Goal: Transaction & Acquisition: Obtain resource

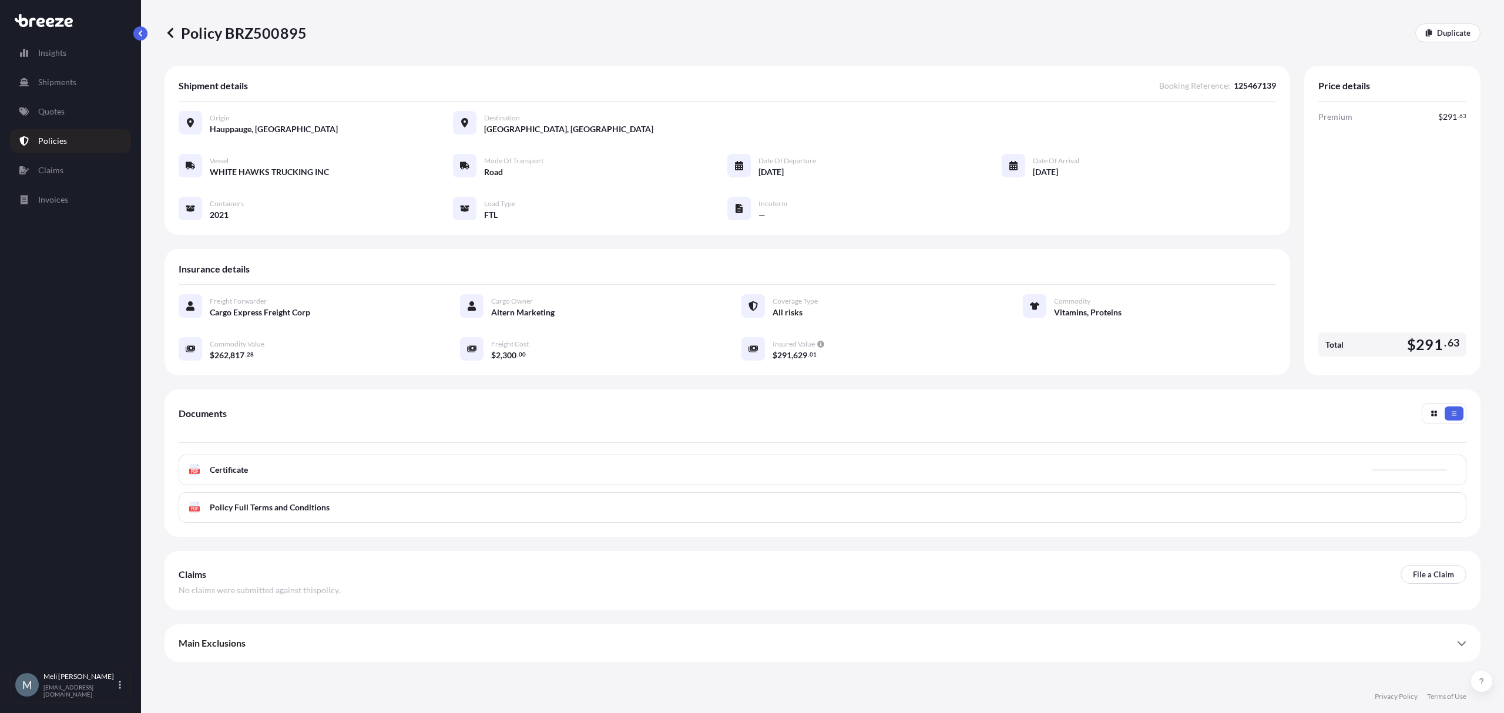
click at [173, 32] on icon at bounding box center [170, 33] width 12 height 12
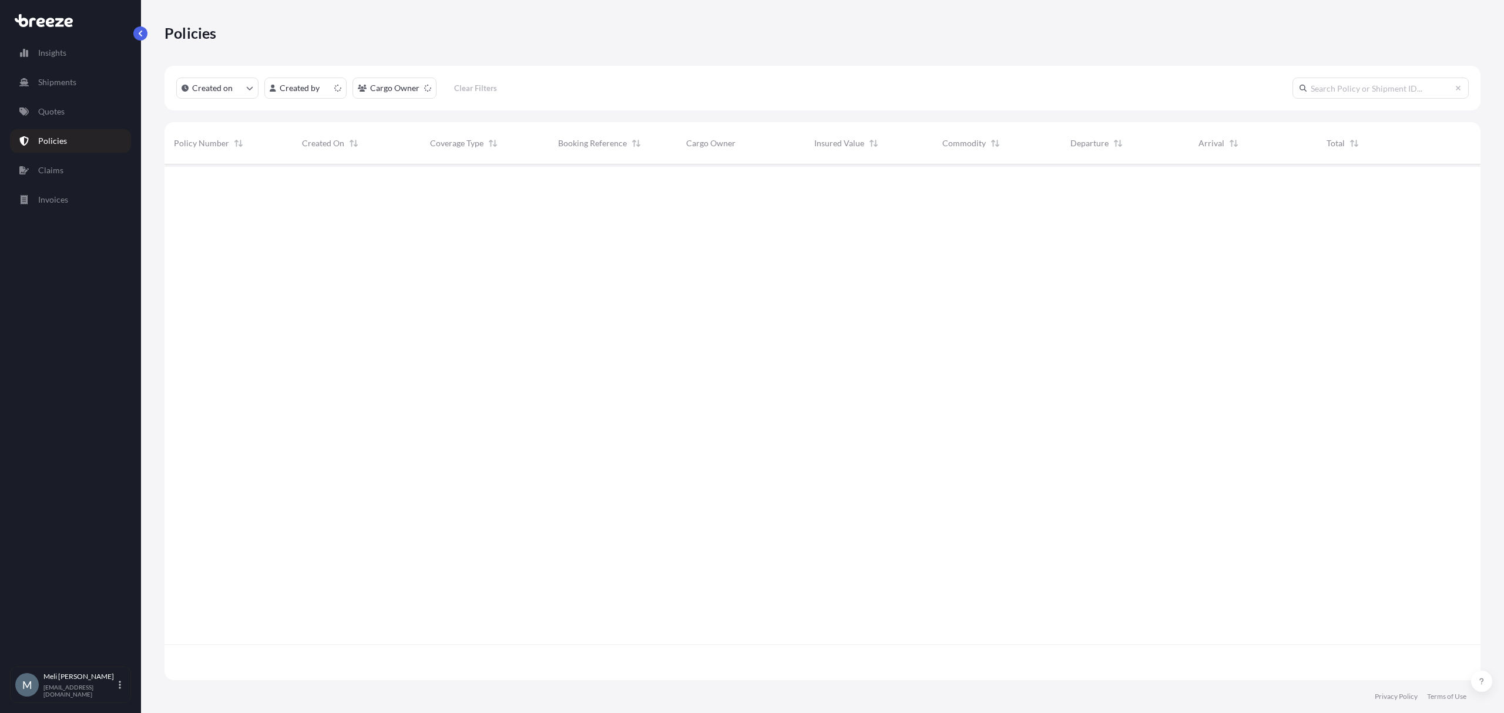
scroll to position [510, 1304]
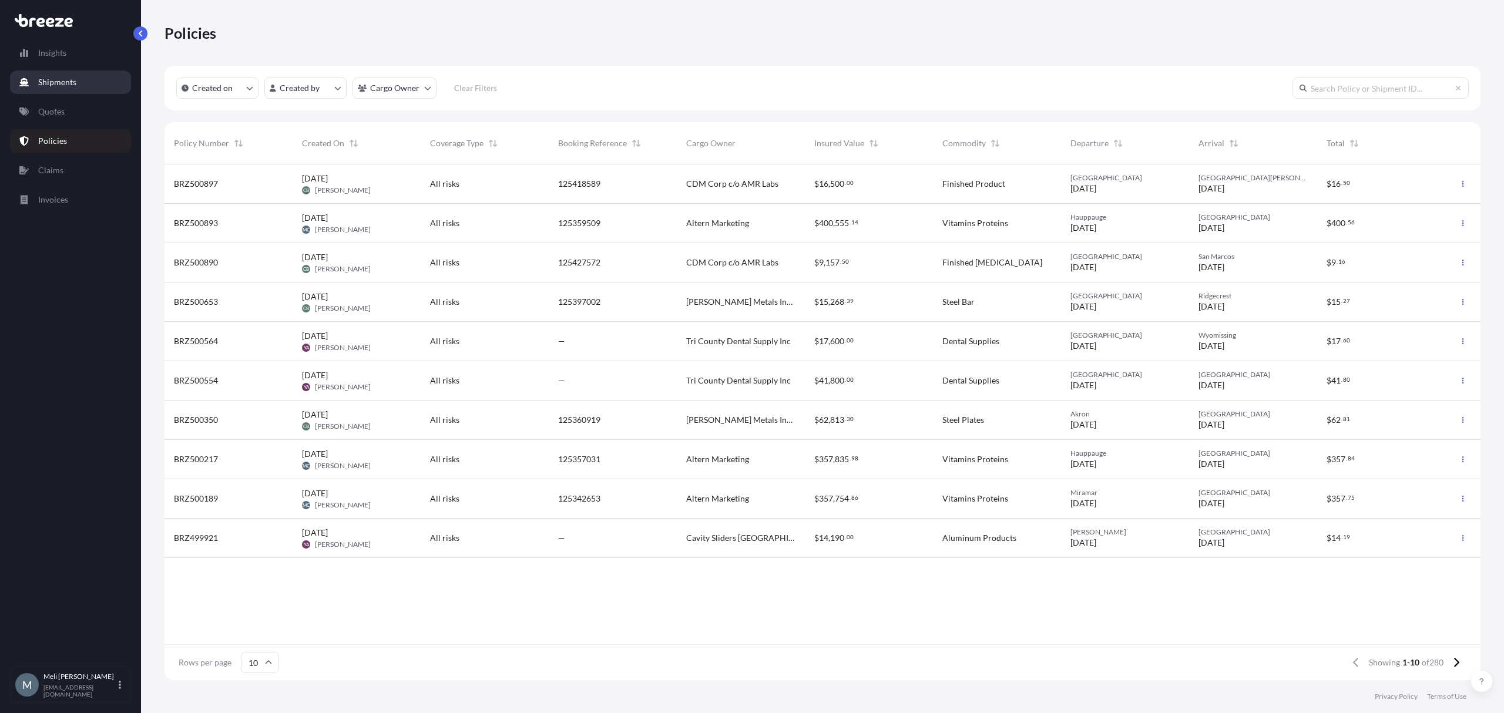
click at [67, 89] on link "Shipments" at bounding box center [70, 81] width 121 height 23
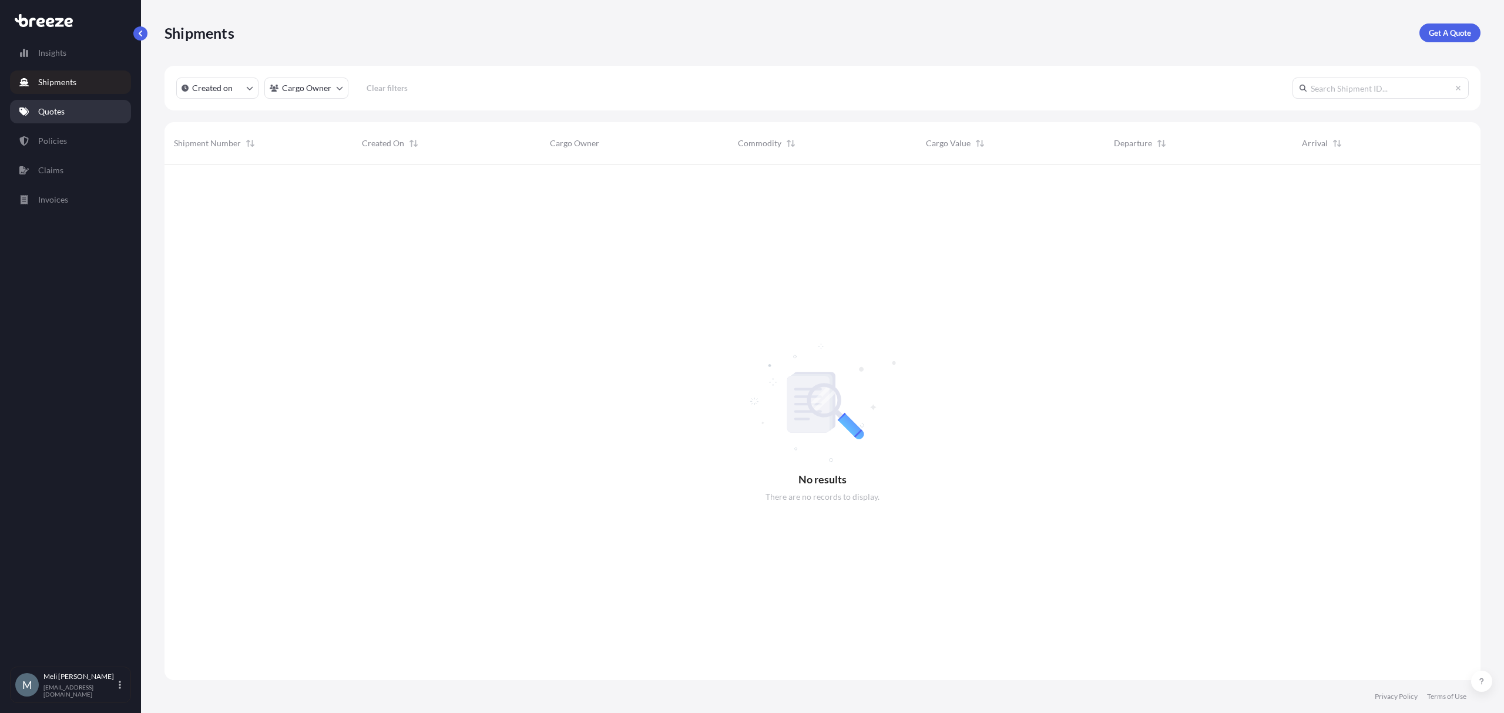
scroll to position [546, 1304]
click at [78, 112] on link "Quotes" at bounding box center [70, 111] width 121 height 23
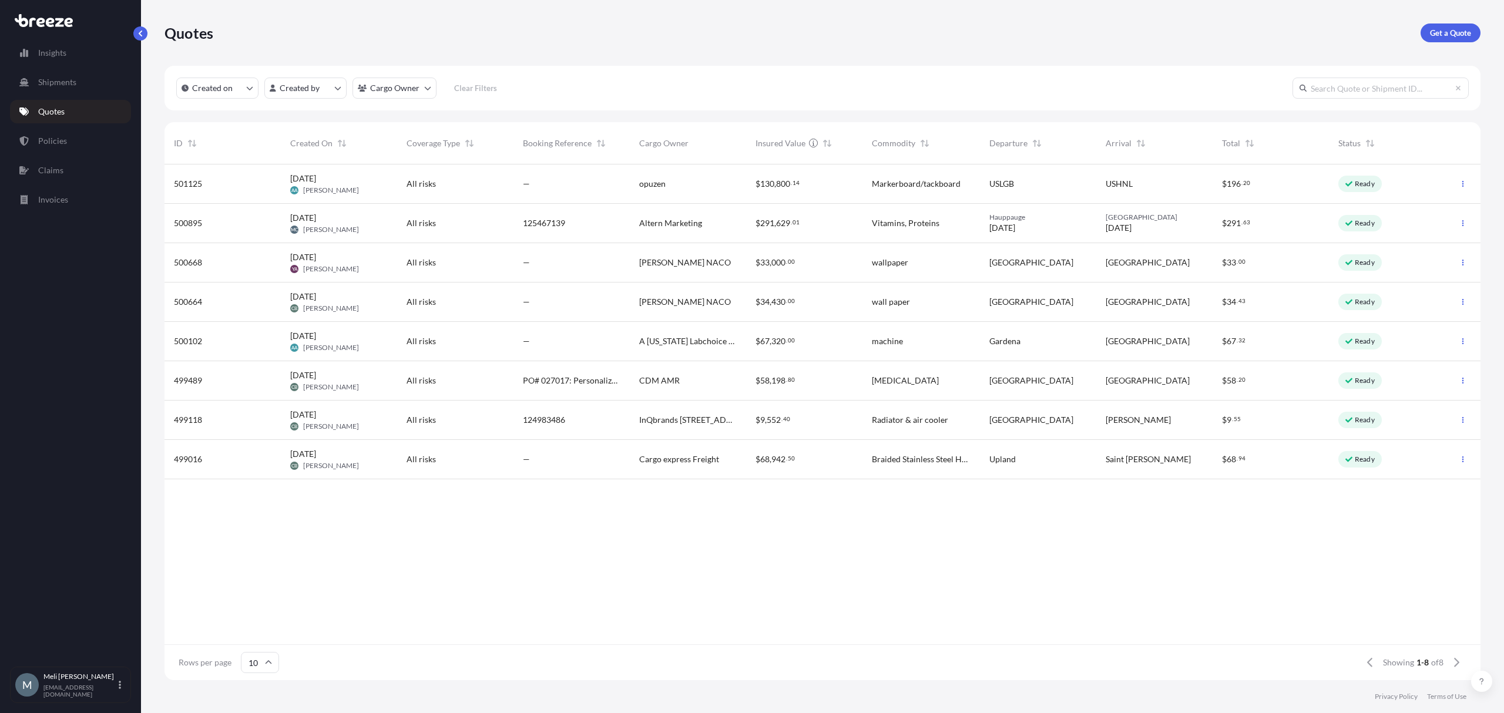
click at [492, 219] on div "All risks" at bounding box center [455, 223] width 98 height 12
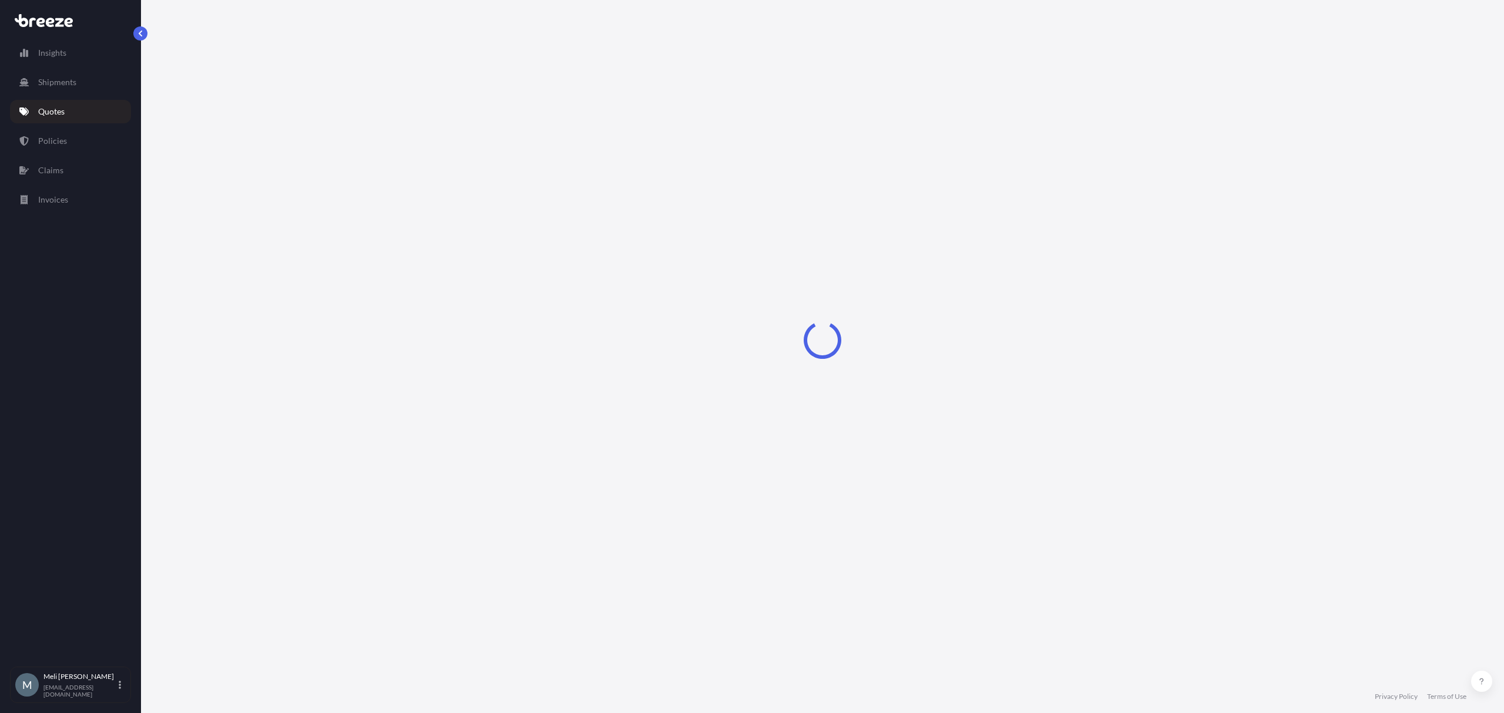
select select "Road"
select select "2"
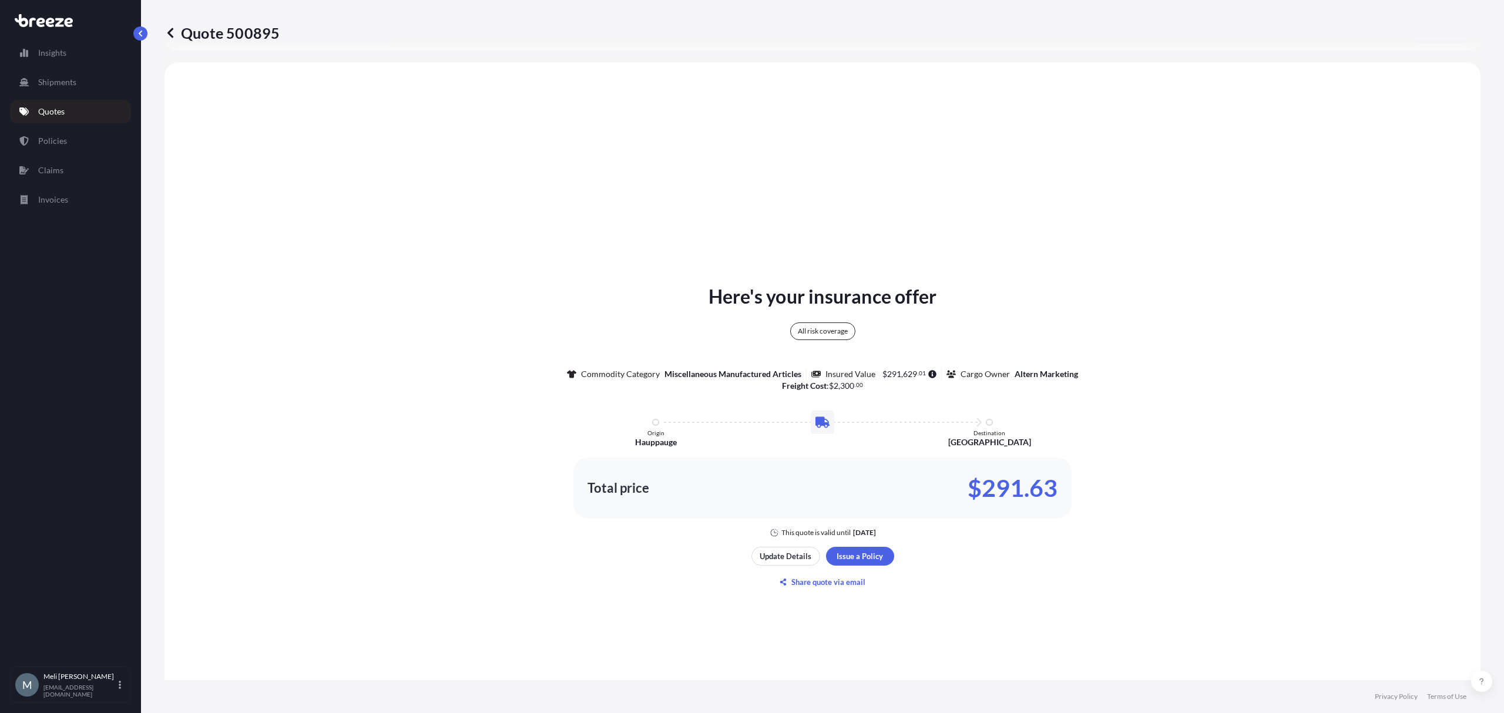
scroll to position [426, 0]
click at [767, 552] on p "Update Details" at bounding box center [785, 553] width 52 height 12
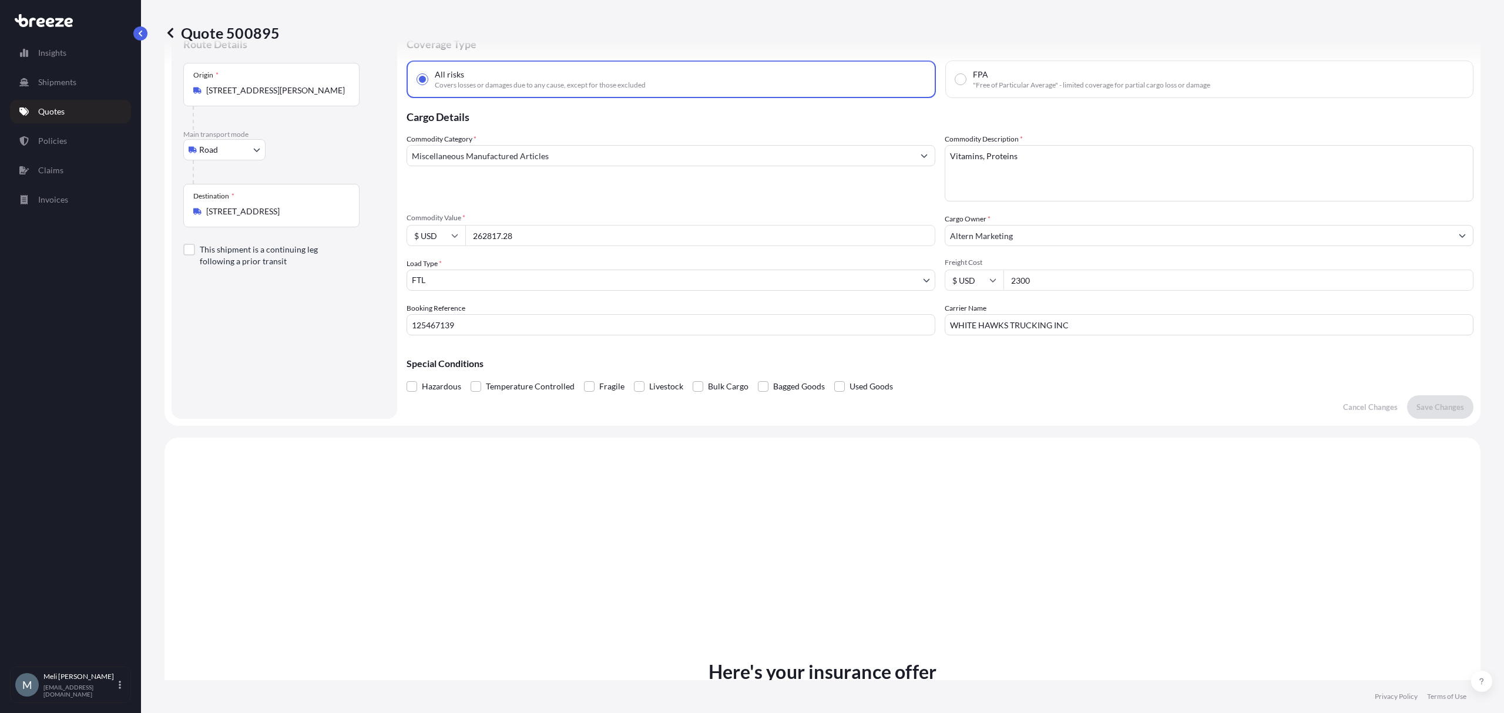
scroll to position [19, 0]
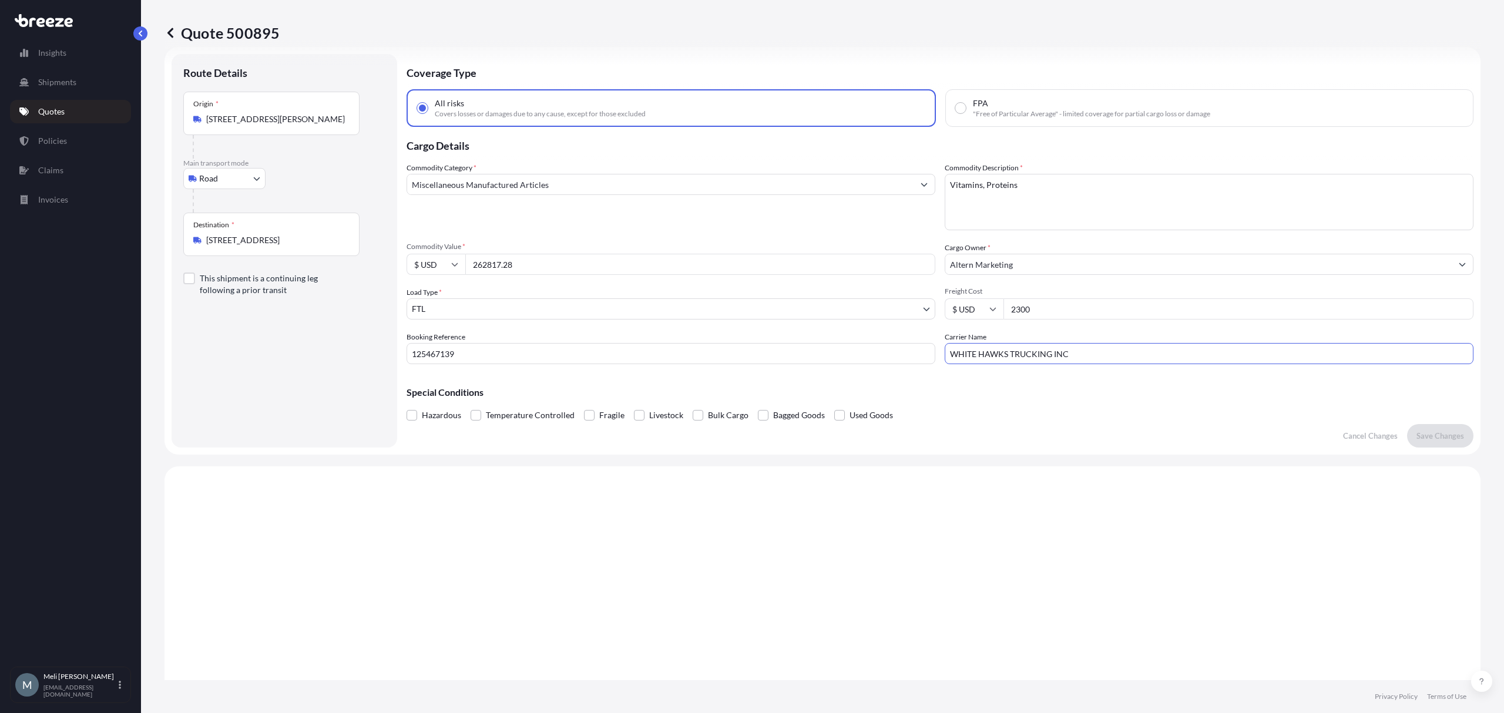
drag, startPoint x: 1091, startPoint y: 357, endPoint x: 929, endPoint y: 358, distance: 161.5
click at [929, 358] on div "Commodity Category * Miscellaneous Manufactured Articles Commodity Description …" at bounding box center [939, 263] width 1067 height 202
paste input "CROCK GROUND"
type input "CROCK GROUND INC"
click at [465, 355] on input "125467139" at bounding box center [670, 353] width 529 height 21
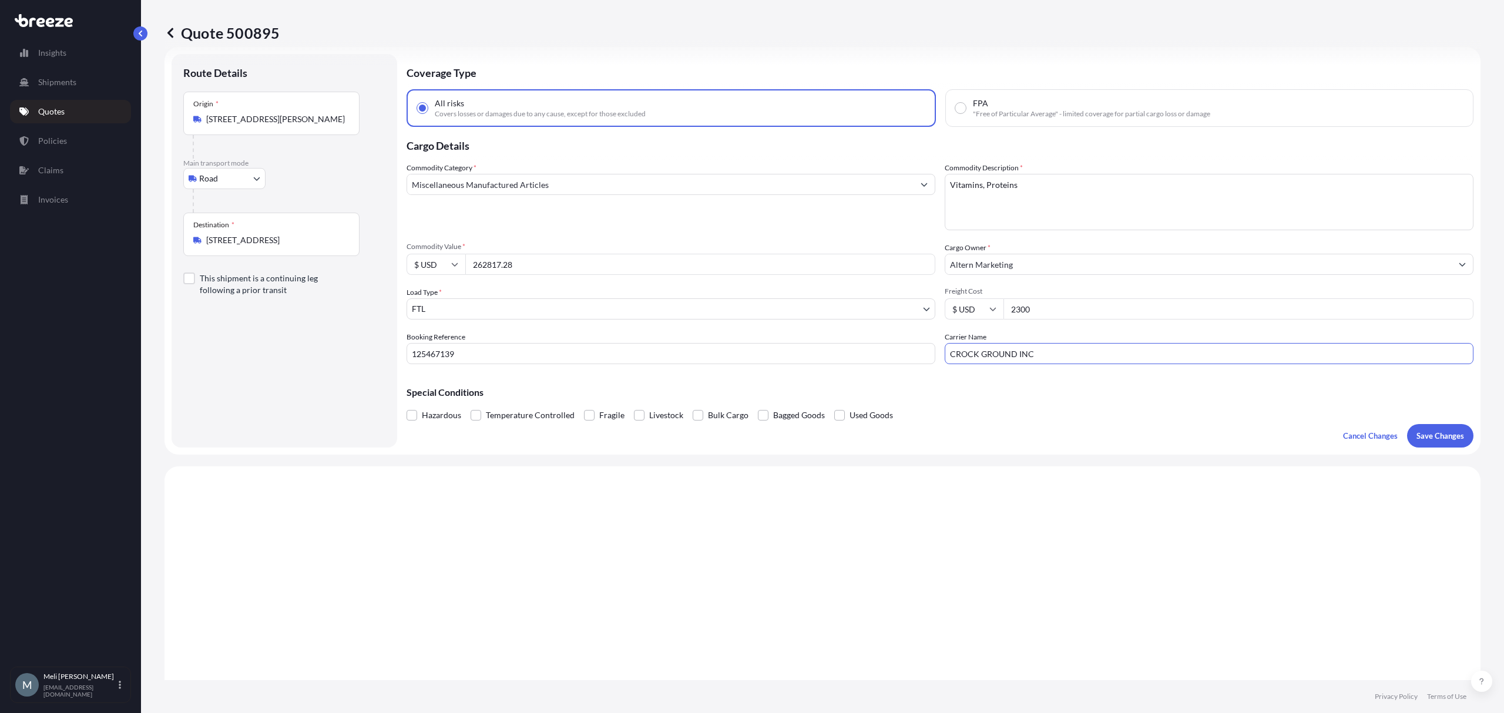
click at [465, 355] on input "125467139" at bounding box center [670, 353] width 529 height 21
paste input "698"
type input "125466989"
click at [519, 375] on div "Special Conditions Hazardous Temperature Controlled Fragile Livestock Bulk Carg…" at bounding box center [939, 399] width 1067 height 51
click at [1423, 425] on button "Save Changes" at bounding box center [1440, 435] width 66 height 23
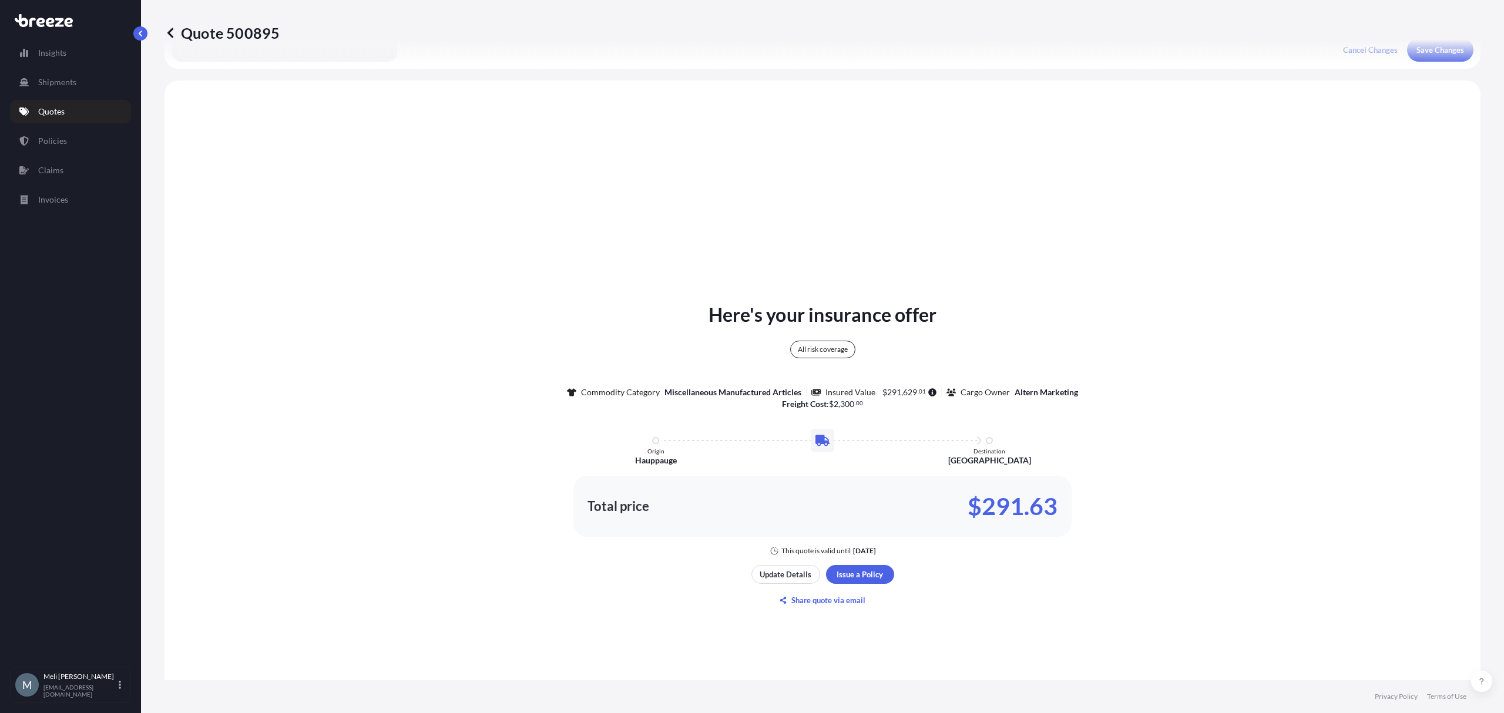
scroll to position [426, 0]
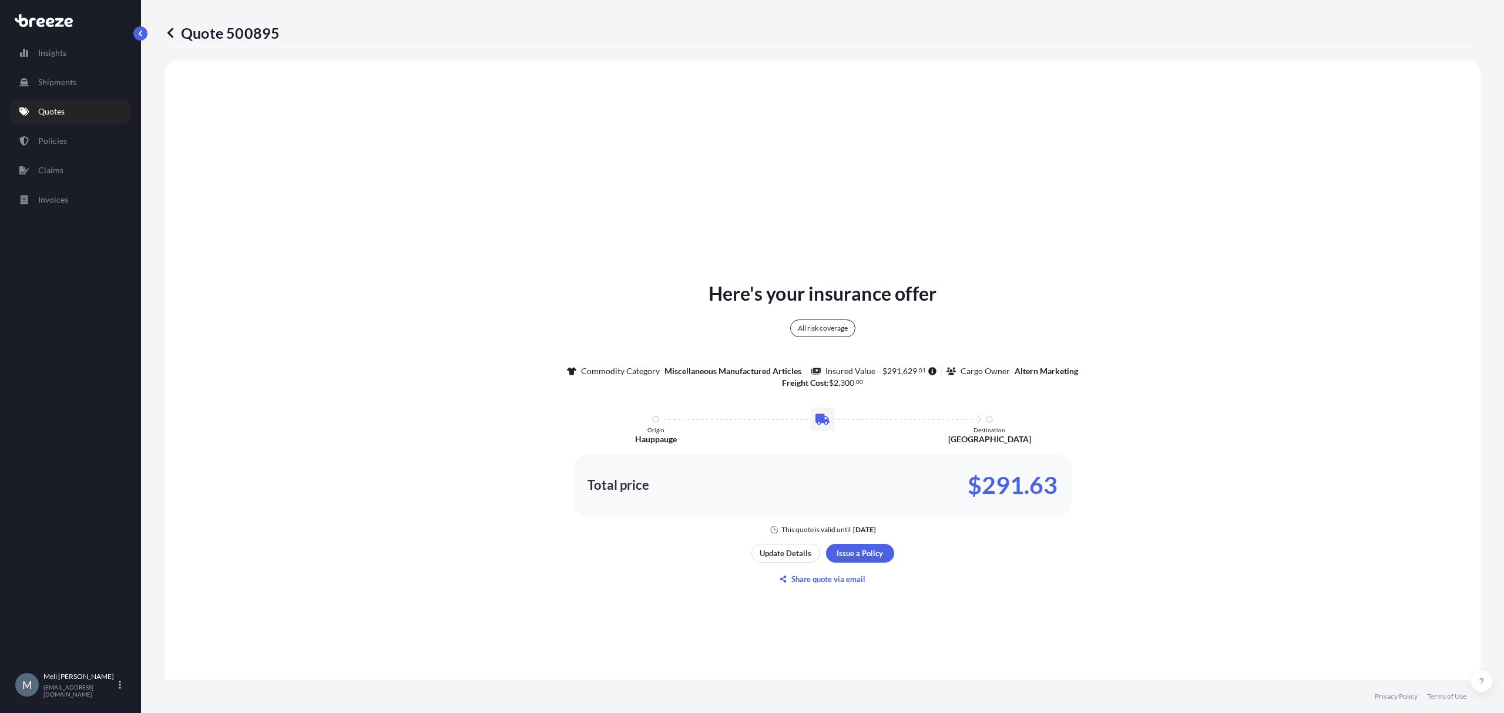
select select "Road"
select select "2"
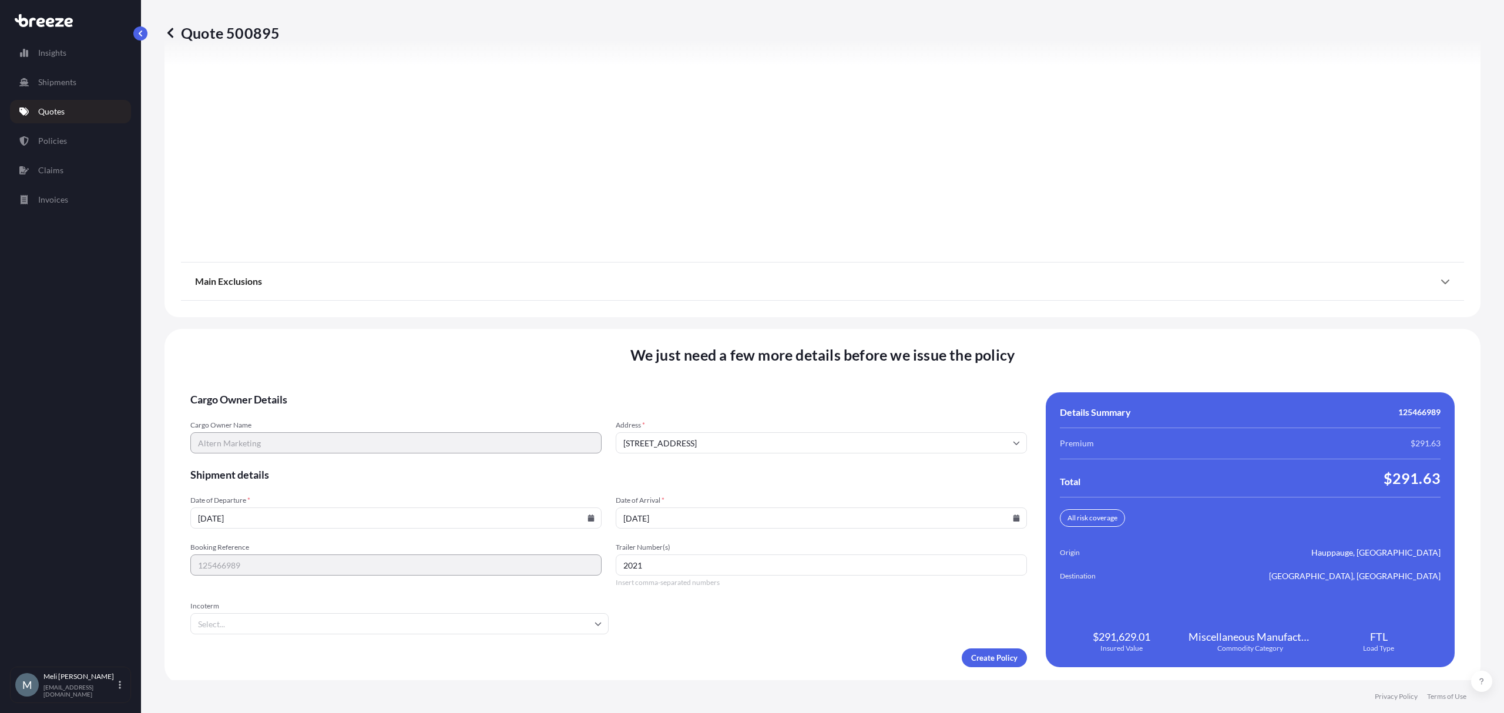
scroll to position [1337, 0]
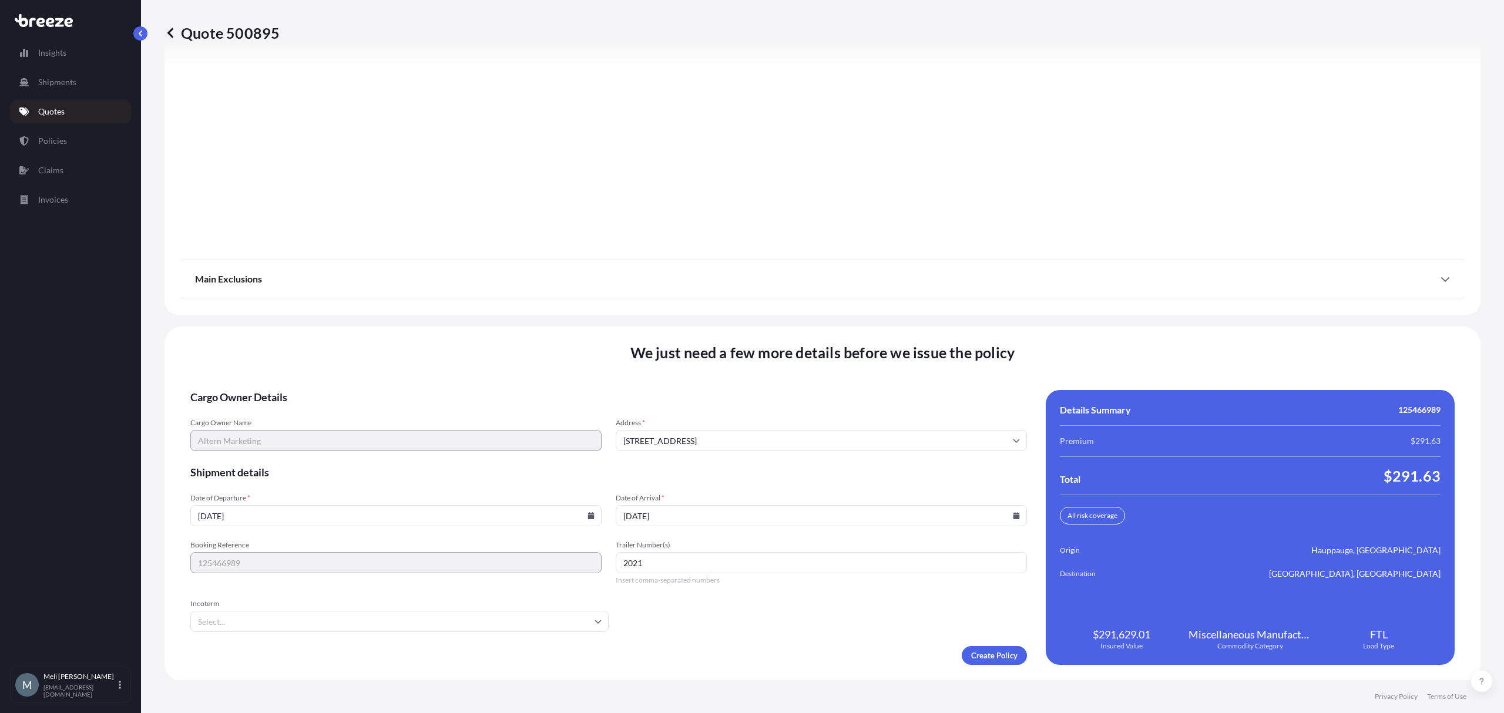
click at [668, 564] on input "2021" at bounding box center [821, 562] width 411 height 21
paste input "05"
type input "20205"
click at [647, 609] on form "Cargo Owner Details Cargo Owner Name Altern Marketing Address * [STREET_ADDRESS…" at bounding box center [608, 527] width 836 height 275
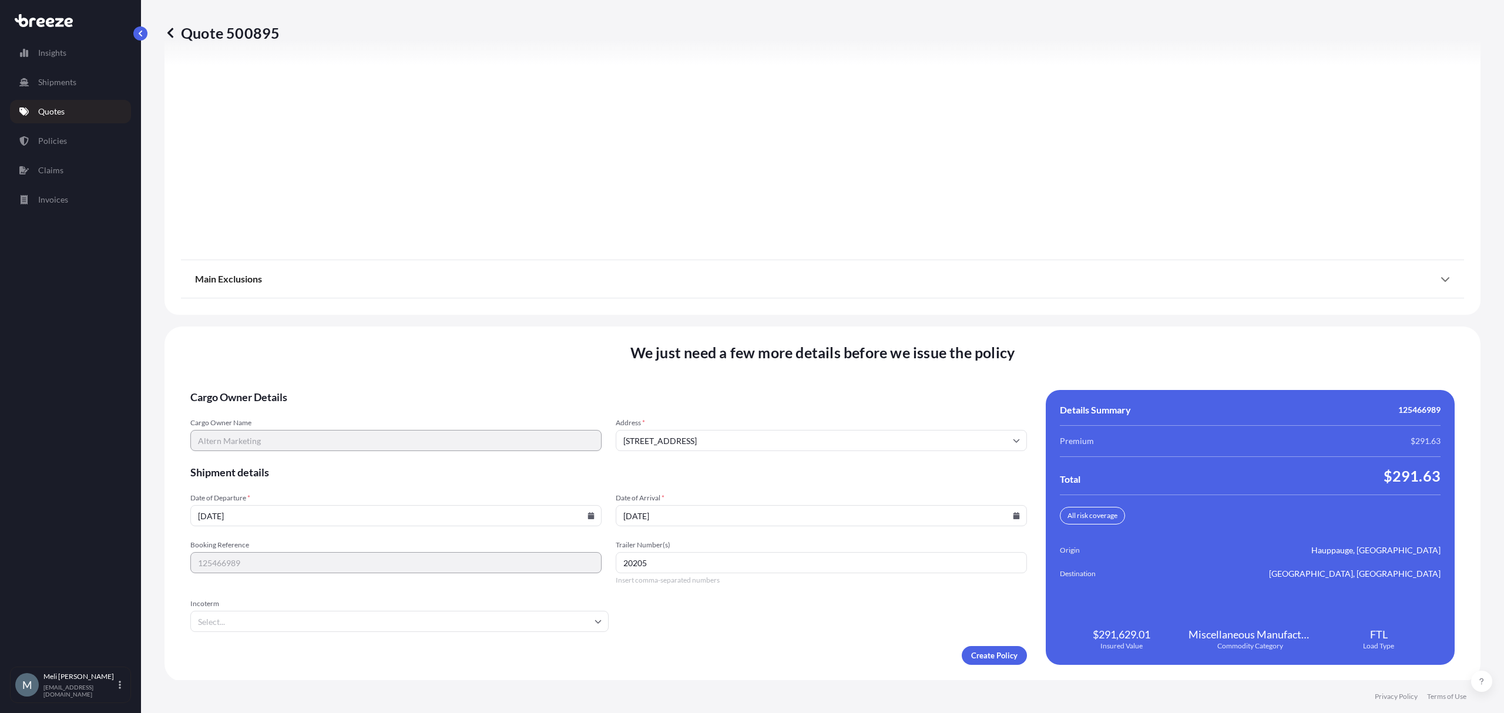
click at [586, 519] on input "[DATE]" at bounding box center [395, 515] width 411 height 21
click at [587, 512] on icon at bounding box center [590, 515] width 7 height 7
click at [392, 386] on button "9" at bounding box center [394, 388] width 19 height 19
type input "[DATE]"
click at [1013, 515] on icon at bounding box center [1016, 515] width 6 height 7
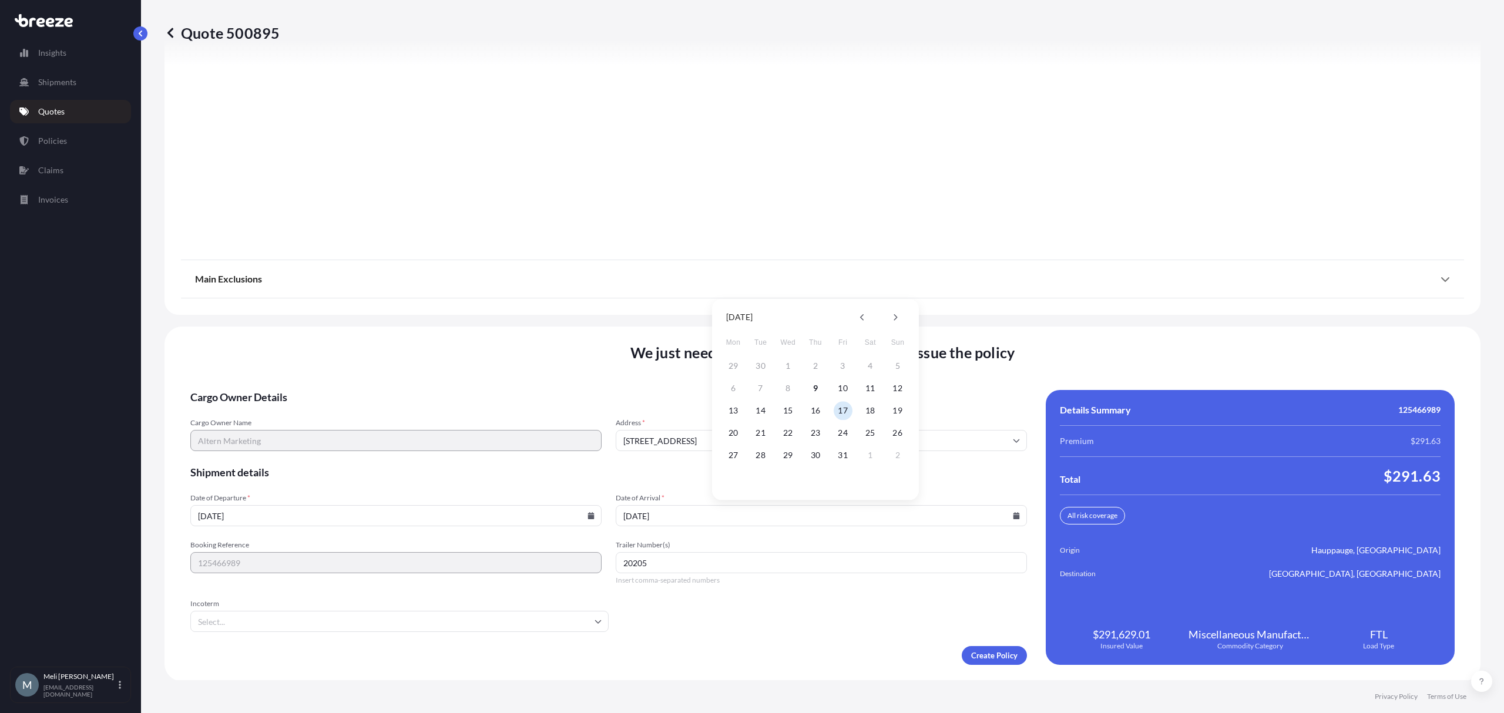
click at [649, 475] on span "Shipment details" at bounding box center [608, 472] width 836 height 14
click at [975, 442] on input "[STREET_ADDRESS]" at bounding box center [821, 440] width 411 height 21
click at [448, 322] on div "Quote 500895 Route Details Place of loading Road Road Rail Origin * [STREET_ADD…" at bounding box center [822, 340] width 1363 height 680
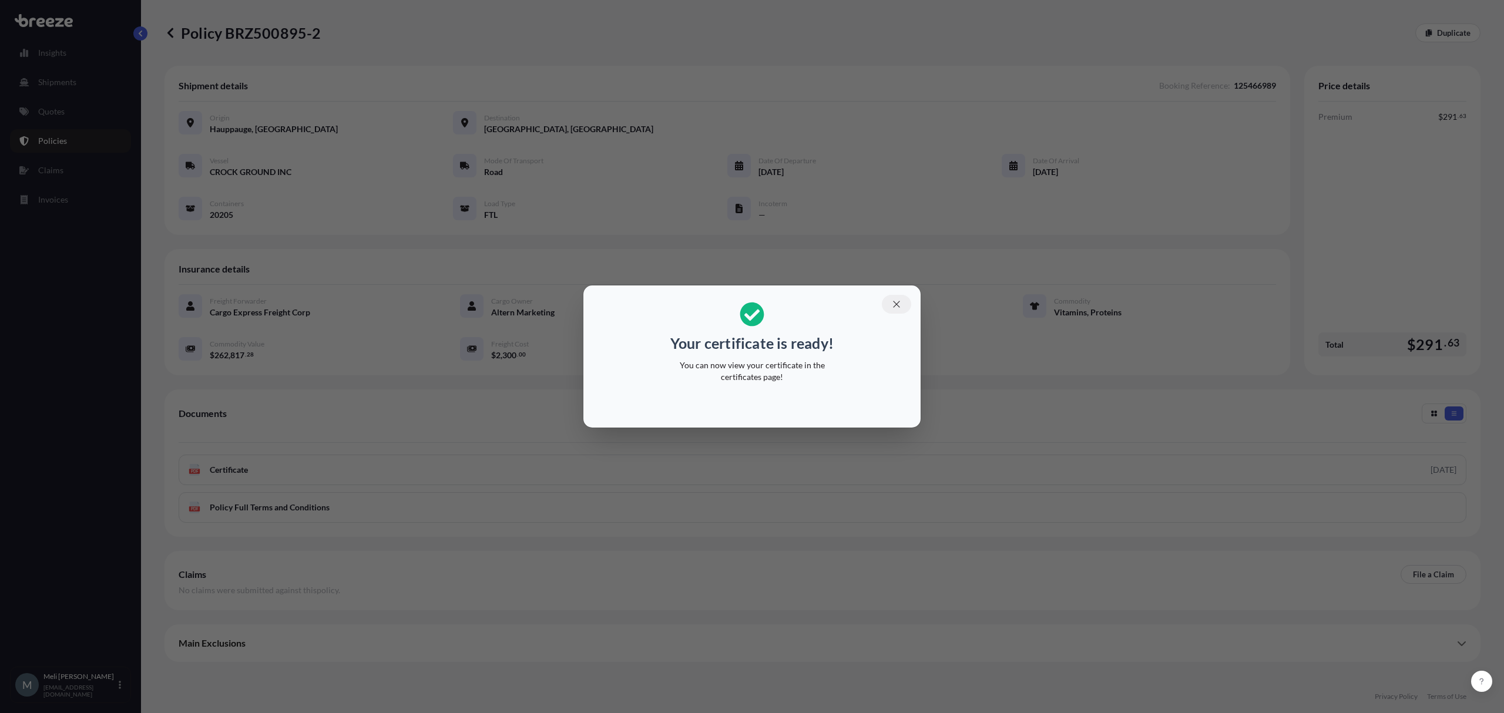
click at [898, 301] on icon "button" at bounding box center [896, 304] width 11 height 11
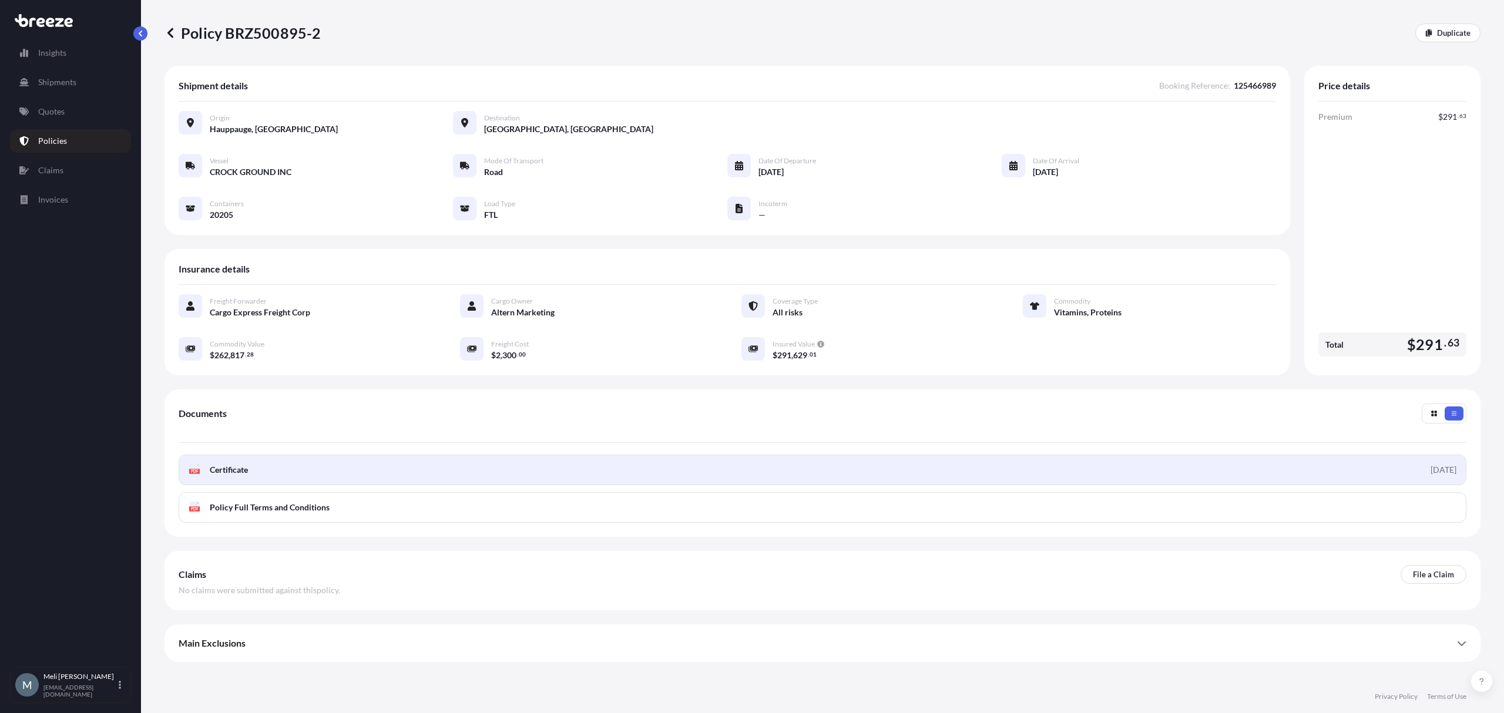
click at [748, 466] on link "PDF Certificate [DATE]" at bounding box center [823, 470] width 1288 height 31
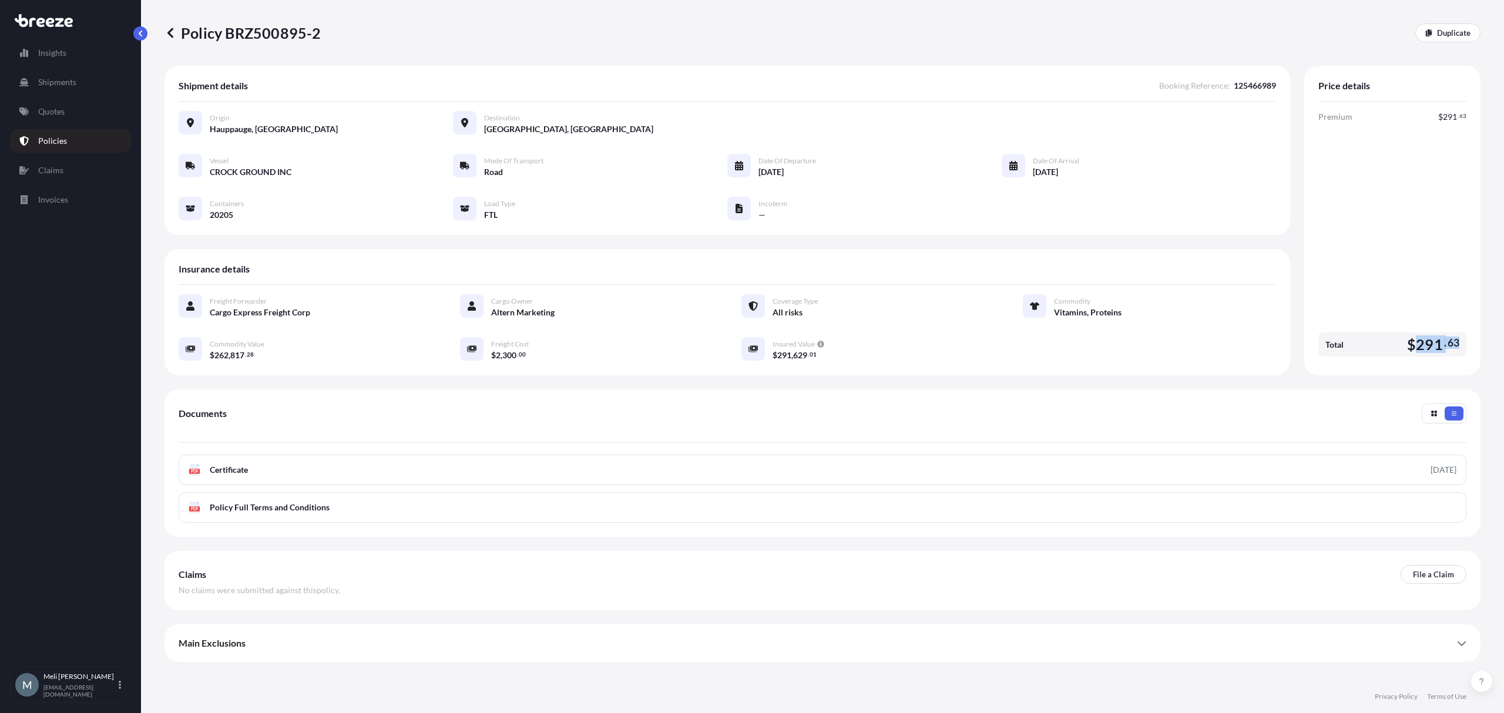
drag, startPoint x: 1462, startPoint y: 342, endPoint x: 1417, endPoint y: 343, distance: 45.2
click at [1417, 343] on div "Total $ 291 . 63" at bounding box center [1392, 344] width 148 height 24
copy span "291 . 63"
click at [81, 109] on link "Quotes" at bounding box center [70, 111] width 121 height 23
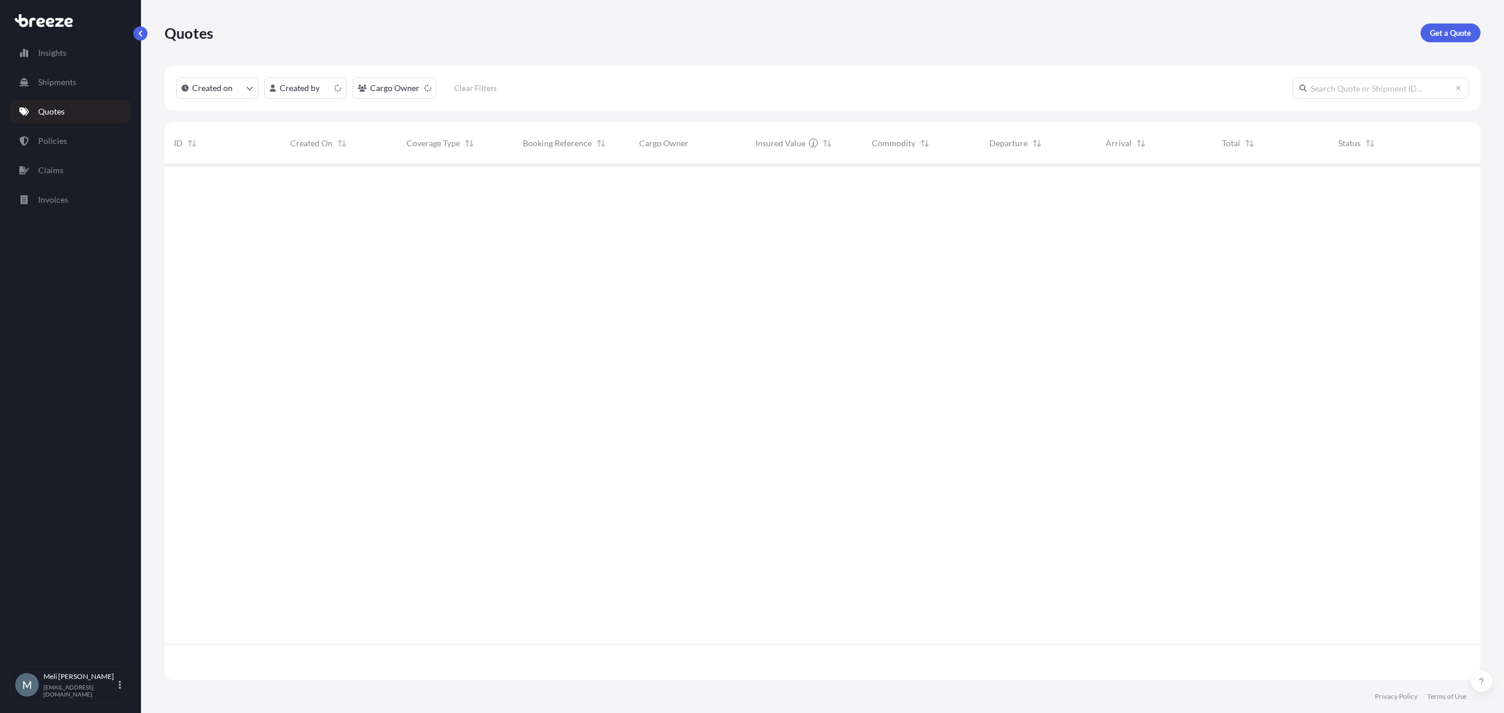
scroll to position [510, 1304]
click at [1441, 33] on p "Get a Quote" at bounding box center [1450, 33] width 41 height 12
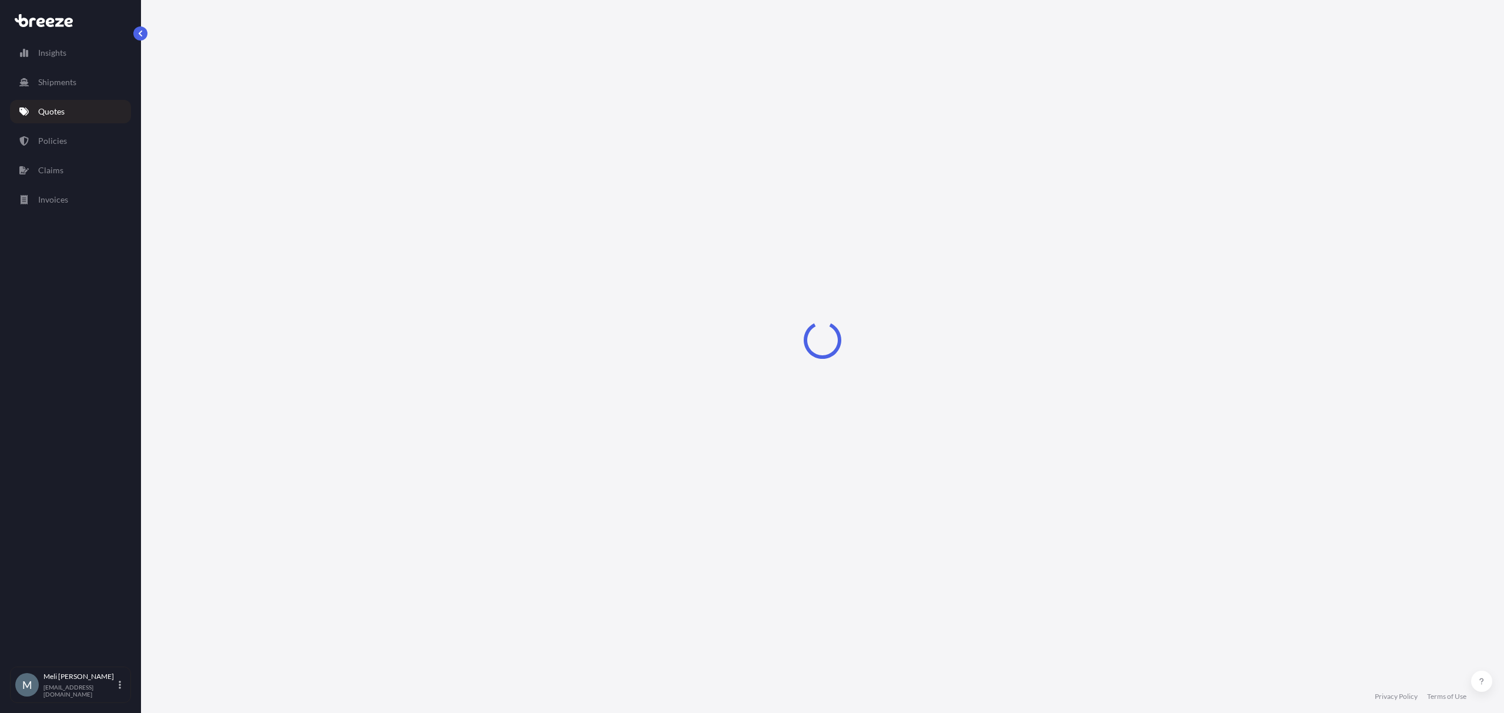
select select "Sea"
select select "1"
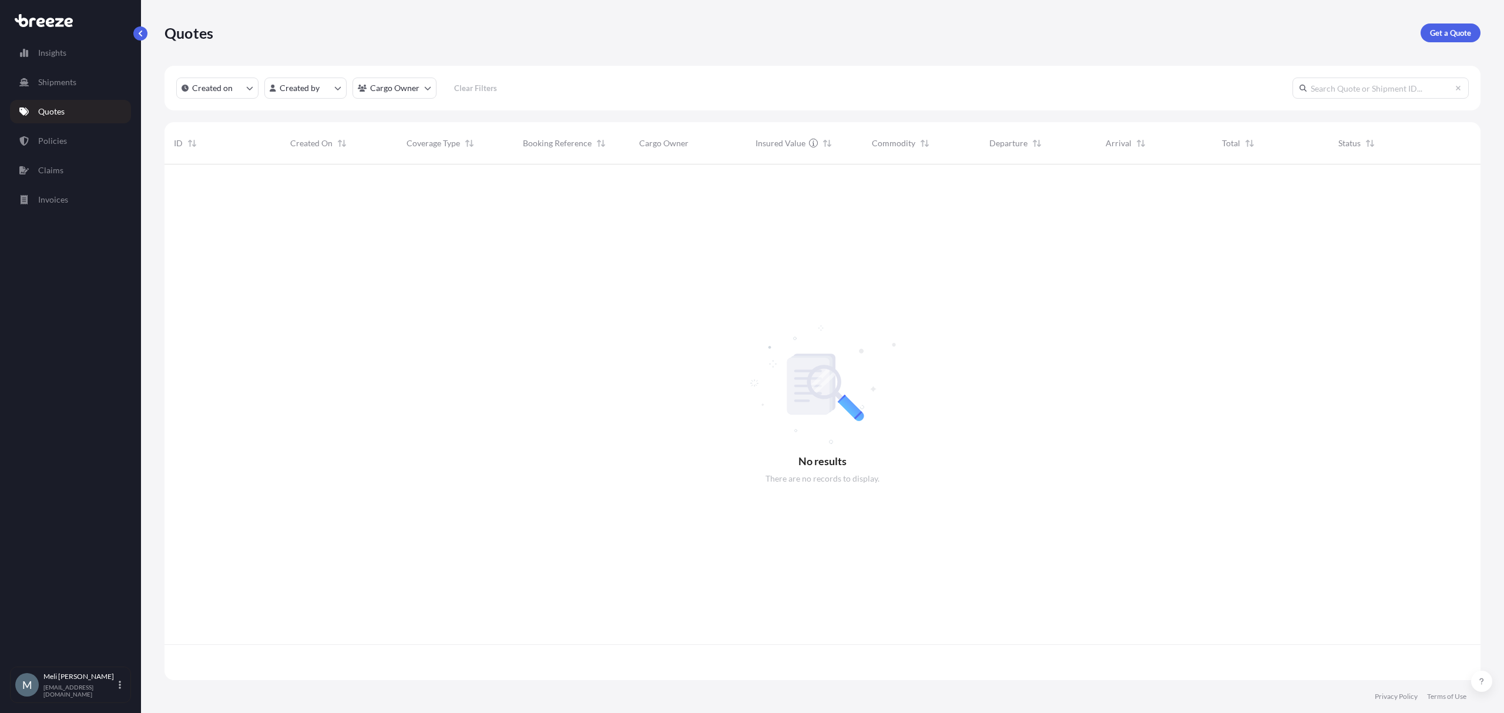
scroll to position [510, 1304]
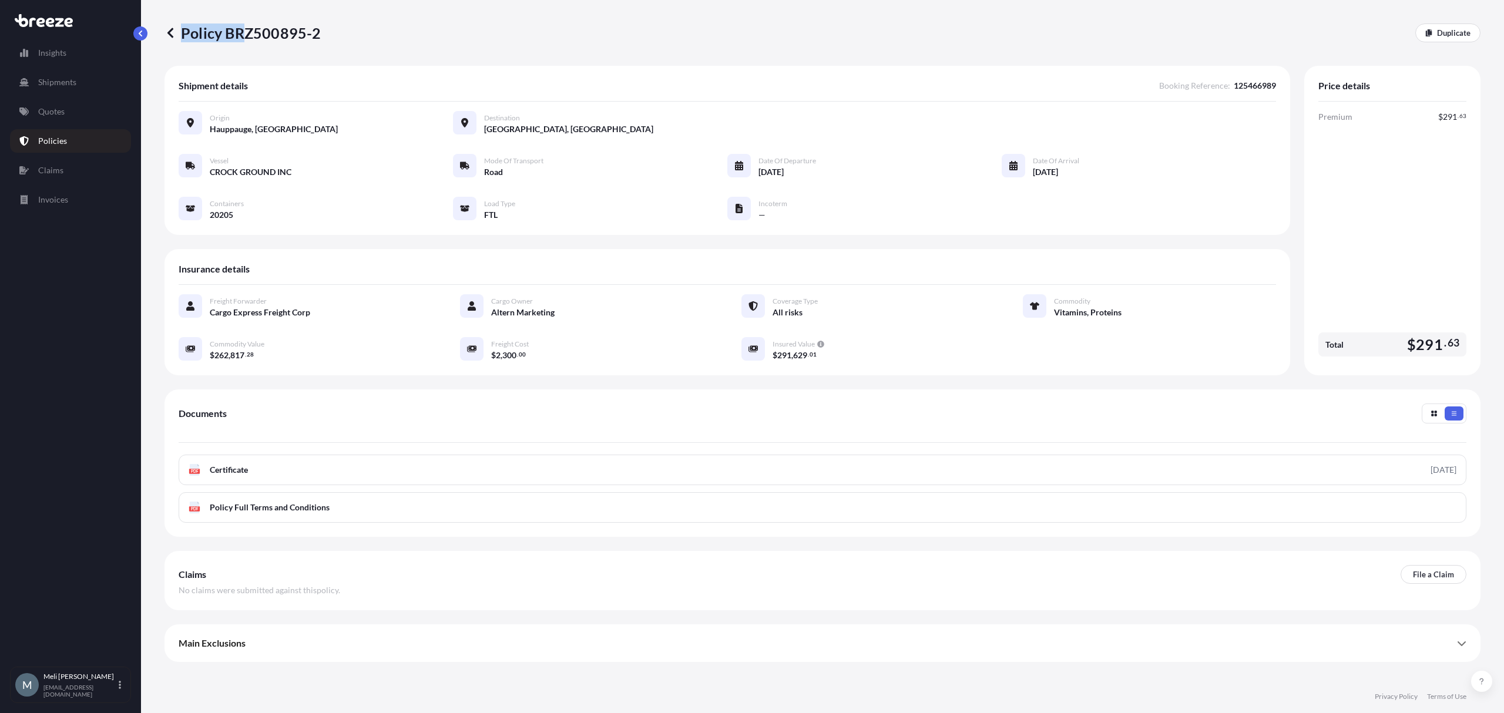
drag, startPoint x: 332, startPoint y: 33, endPoint x: 242, endPoint y: 34, distance: 90.5
click at [242, 34] on div "Policy BRZ500895-2 Duplicate" at bounding box center [822, 32] width 1316 height 19
click at [289, 38] on p "Policy BRZ500895-2" at bounding box center [242, 32] width 157 height 19
drag, startPoint x: 315, startPoint y: 34, endPoint x: 263, endPoint y: 35, distance: 52.3
click at [263, 35] on div "Policy BRZ500895-2 Duplicate" at bounding box center [822, 32] width 1316 height 19
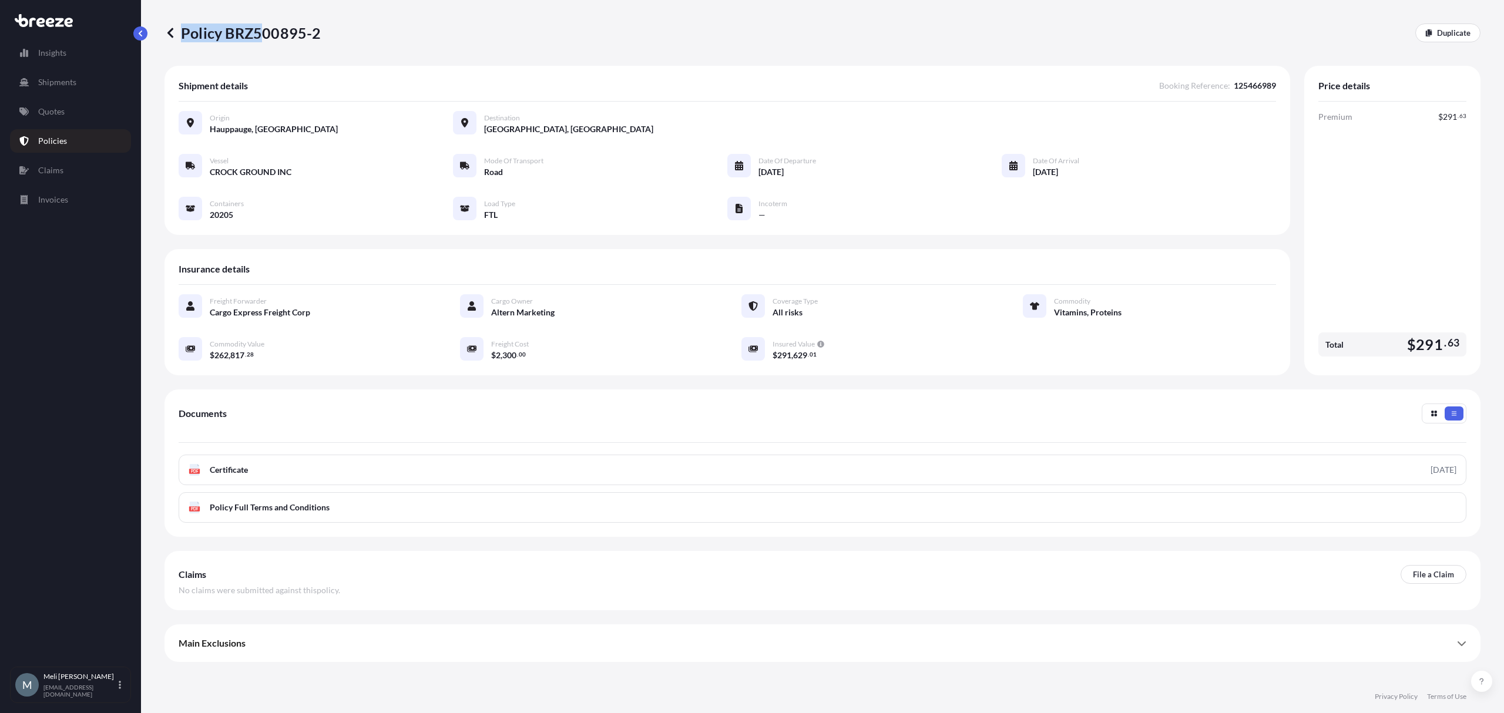
click at [265, 35] on p "Policy BRZ500895-2" at bounding box center [242, 32] width 157 height 19
drag, startPoint x: 226, startPoint y: 33, endPoint x: 317, endPoint y: 32, distance: 91.6
click at [317, 32] on p "Policy BRZ500895-2" at bounding box center [242, 32] width 157 height 19
copy p "BRZ500895-2"
click at [68, 109] on link "Quotes" at bounding box center [70, 111] width 121 height 23
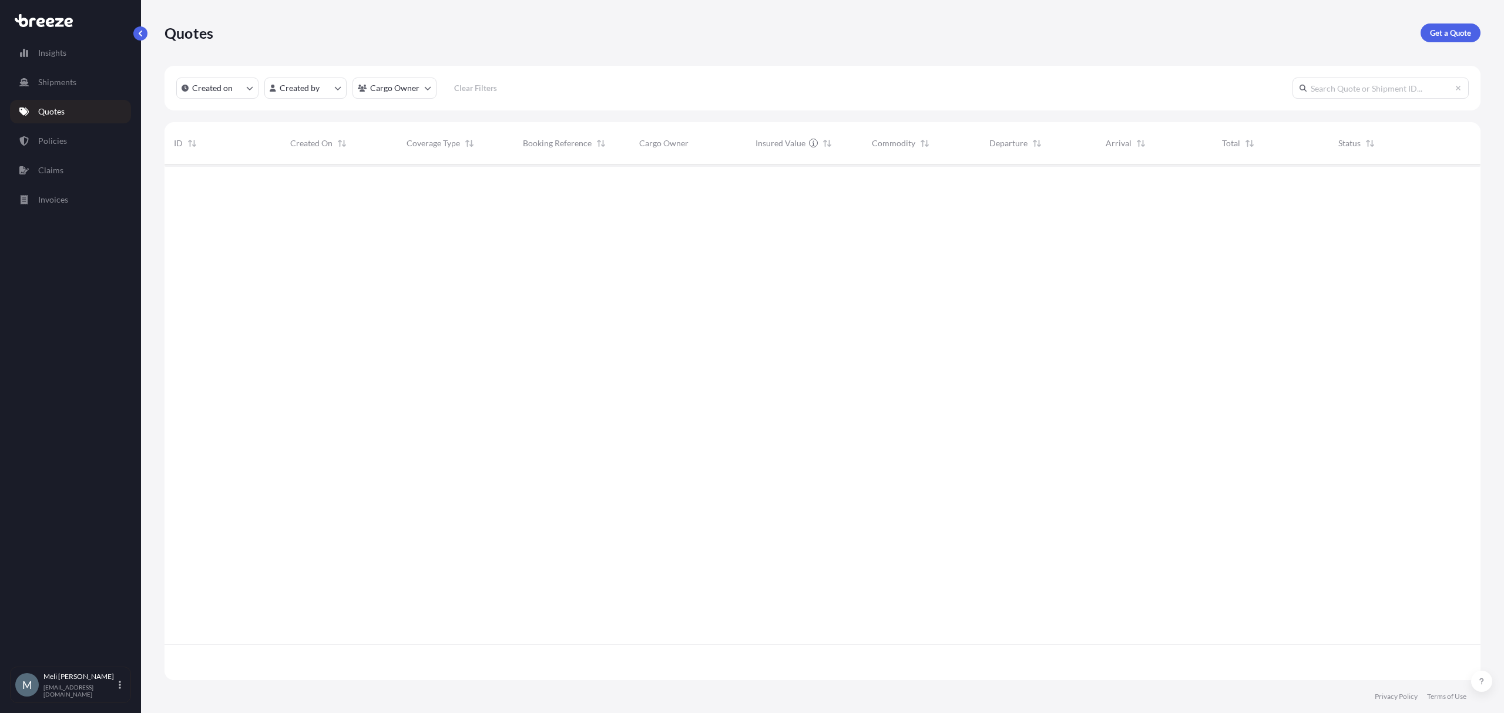
scroll to position [510, 1304]
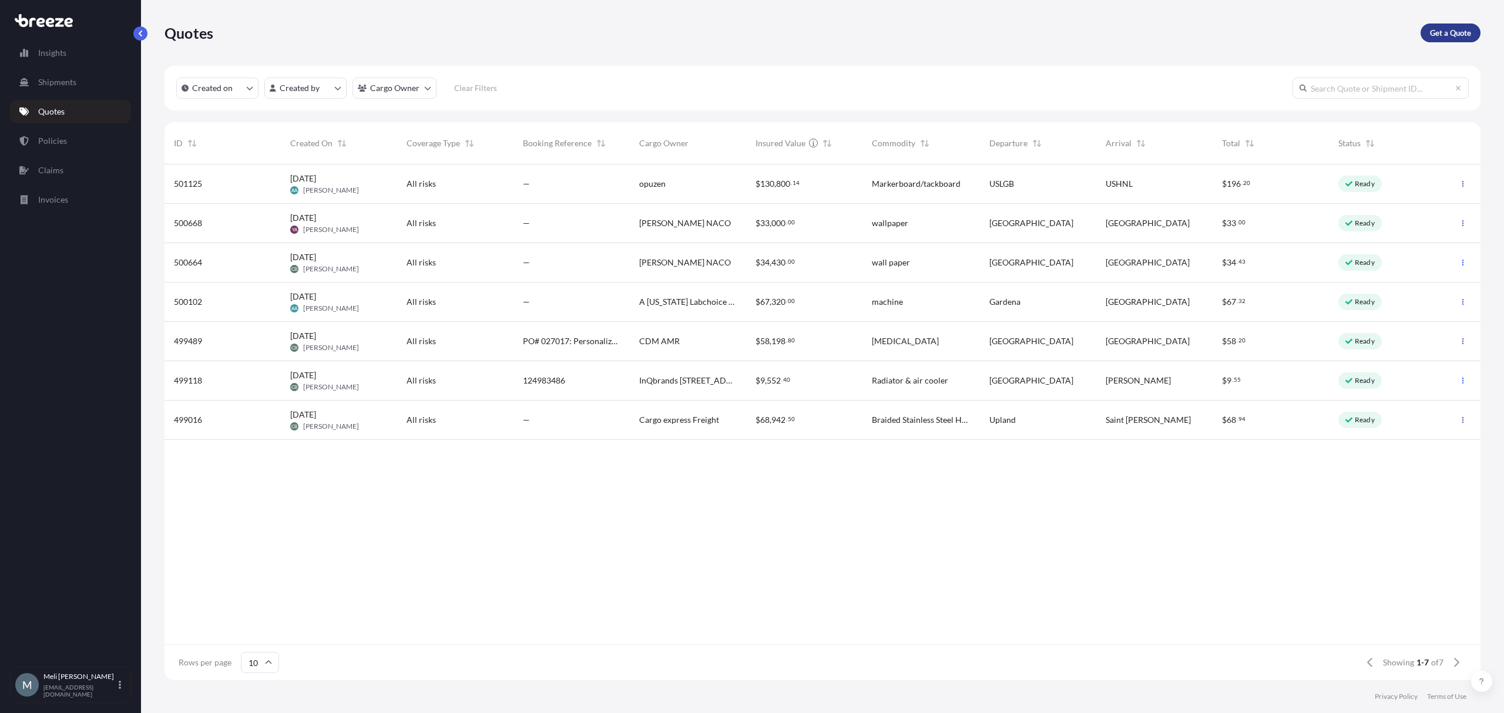
click at [1456, 29] on p "Get a Quote" at bounding box center [1450, 33] width 41 height 12
select select "Sea"
select select "1"
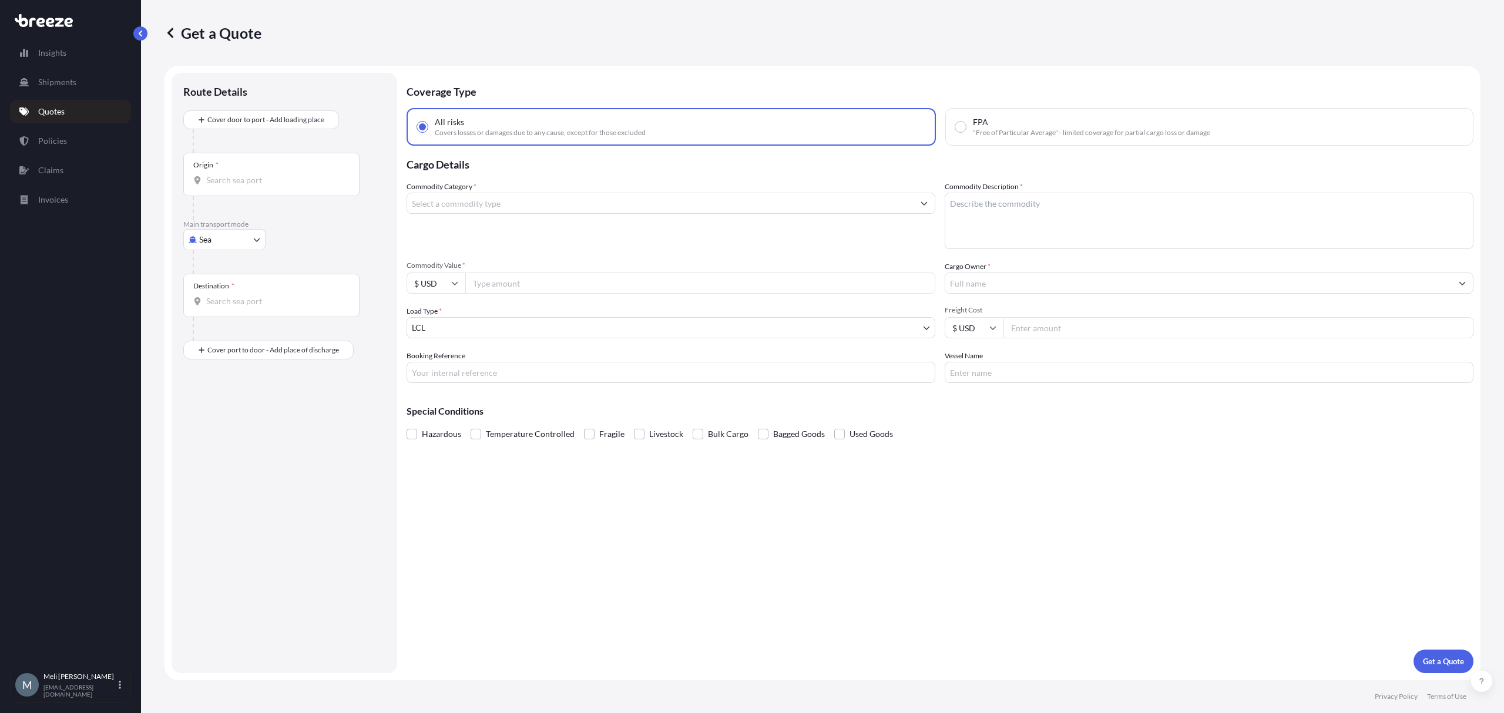
click at [285, 170] on div "Origin *" at bounding box center [271, 174] width 176 height 43
click at [285, 174] on input "Origin *" at bounding box center [275, 180] width 139 height 12
paste input "[STREET_ADDRESS][PERSON_NAME] **Ship Hrs 7am-3:30pm** [GEOGRAPHIC_DATA][PERSON_…"
click at [238, 181] on input "[STREET_ADDRESS][PERSON_NAME] **Ship Hrs 7am-3:30pm** [GEOGRAPHIC_DATA][PERSON_…" at bounding box center [275, 180] width 139 height 12
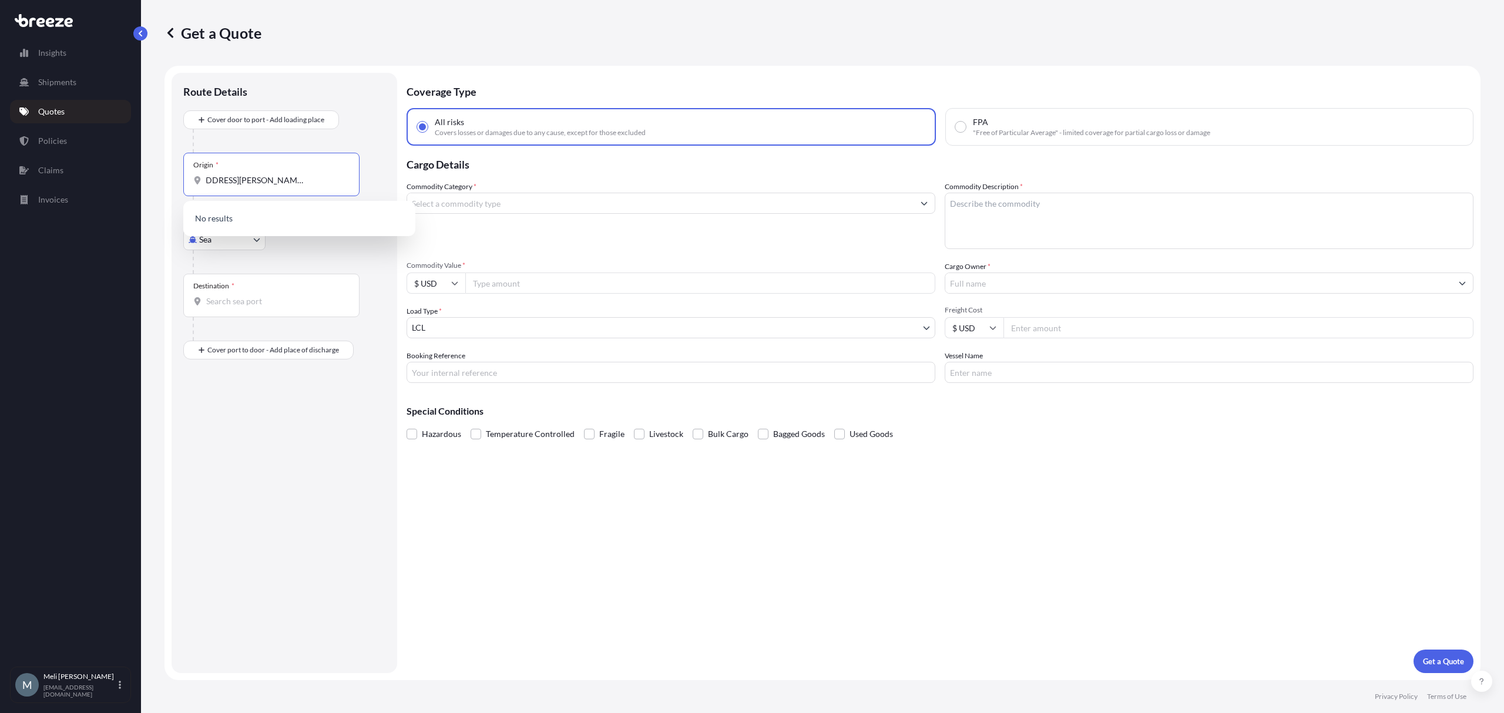
scroll to position [0, 36]
click at [309, 245] on div "Main transport mode Sea Sea Air Road Rail" at bounding box center [284, 247] width 202 height 54
click at [280, 174] on input "[STREET_ADDRESS][PERSON_NAME][PERSON_NAME]" at bounding box center [275, 180] width 139 height 12
click at [247, 179] on input "[STREET_ADDRESS][PERSON_NAME][PERSON_NAME]" at bounding box center [275, 180] width 139 height 12
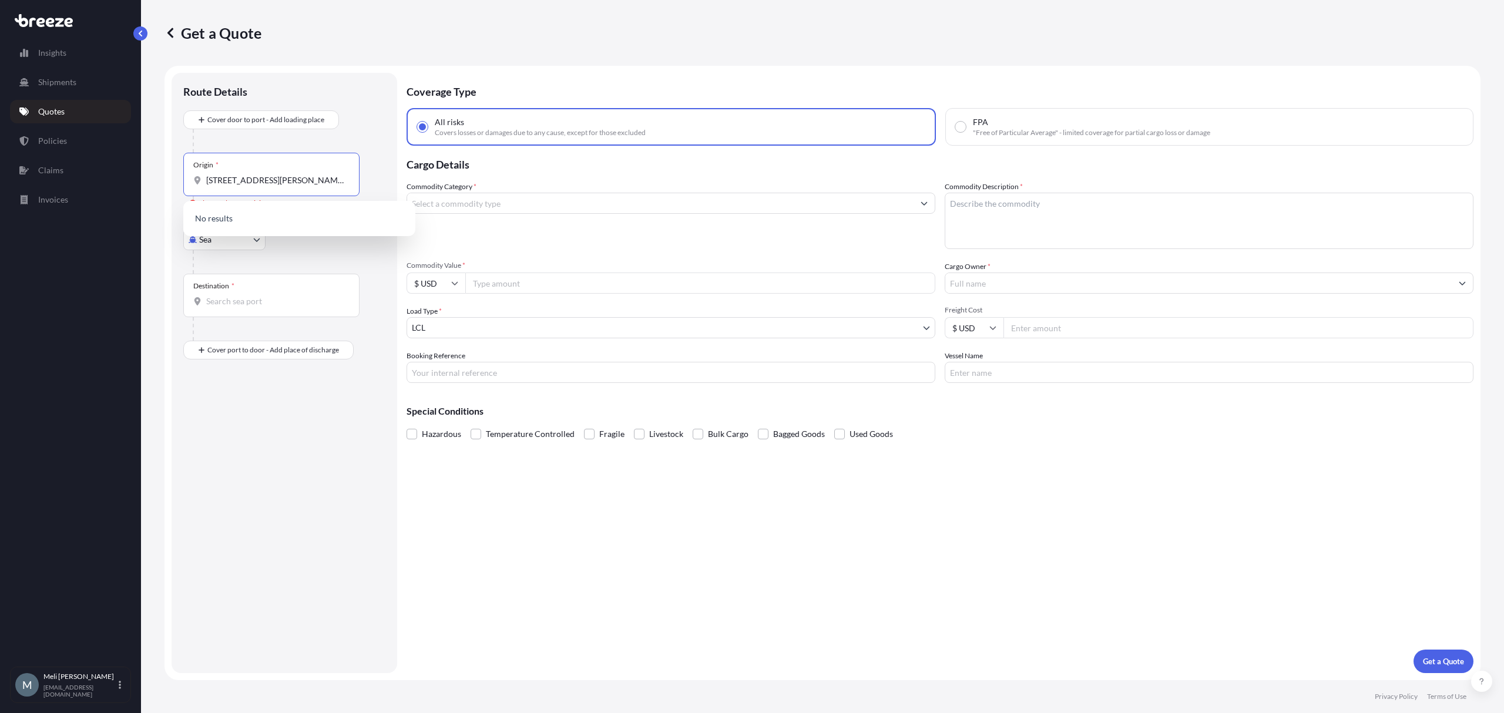
click at [247, 179] on input "[STREET_ADDRESS][PERSON_NAME][PERSON_NAME]" at bounding box center [275, 180] width 139 height 12
paste input "Origin"
paste input "07006"
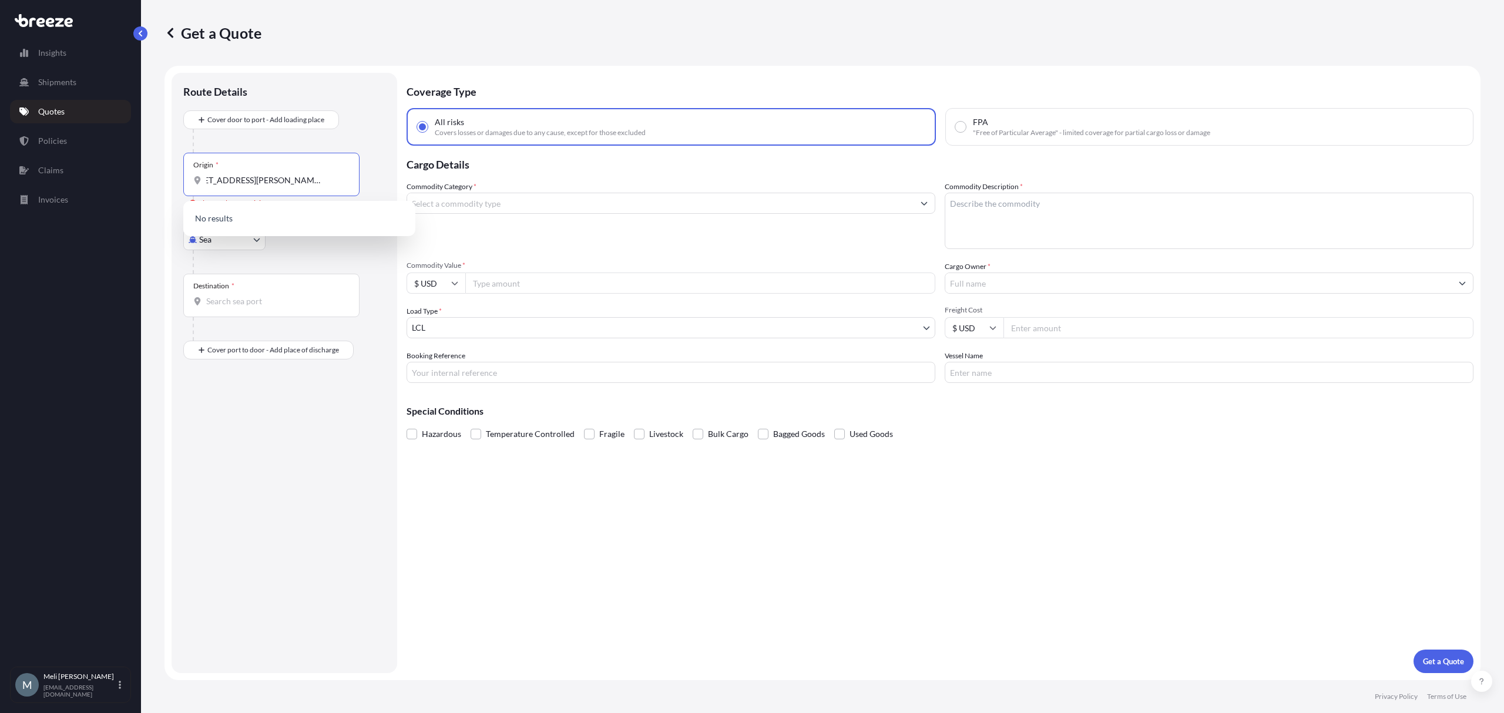
type input "[STREET_ADDRESS][PERSON_NAME][PERSON_NAME]"
click at [314, 246] on div "Main transport mode Sea Sea Air Road Rail" at bounding box center [284, 247] width 202 height 54
click at [261, 170] on div "Origin * [STREET_ADDRESS][PERSON_NAME][PERSON_NAME]" at bounding box center [271, 174] width 176 height 43
click at [261, 174] on input "[STREET_ADDRESS][PERSON_NAME][PERSON_NAME]" at bounding box center [275, 180] width 139 height 12
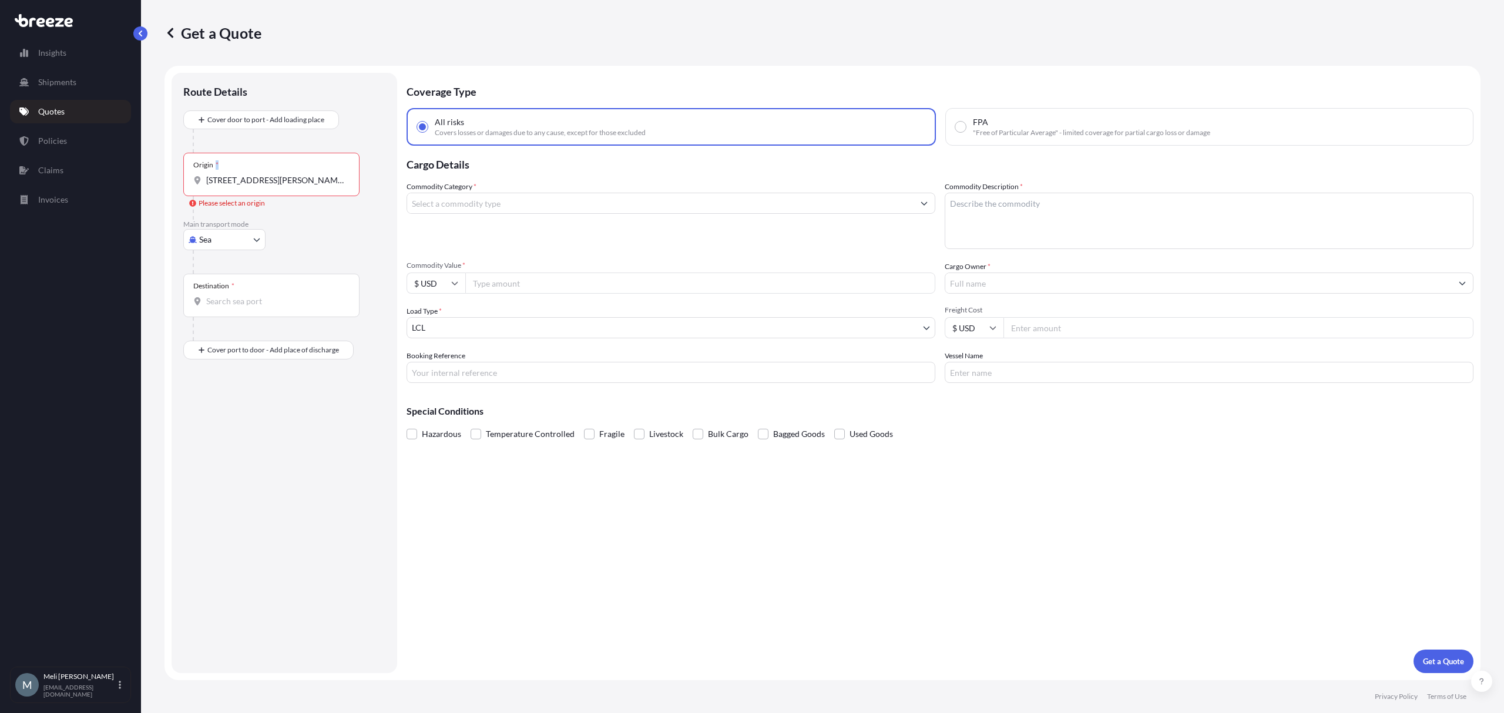
click at [261, 170] on div "Origin * [STREET_ADDRESS][PERSON_NAME][PERSON_NAME]" at bounding box center [271, 174] width 176 height 43
click at [261, 174] on input "[STREET_ADDRESS][PERSON_NAME][PERSON_NAME]" at bounding box center [275, 180] width 139 height 12
click at [261, 170] on div "Origin * [STREET_ADDRESS][PERSON_NAME][PERSON_NAME]" at bounding box center [271, 174] width 176 height 43
click at [261, 174] on input "[STREET_ADDRESS][PERSON_NAME][PERSON_NAME]" at bounding box center [275, 180] width 139 height 12
click at [263, 181] on input "[STREET_ADDRESS][PERSON_NAME][PERSON_NAME]" at bounding box center [275, 180] width 139 height 12
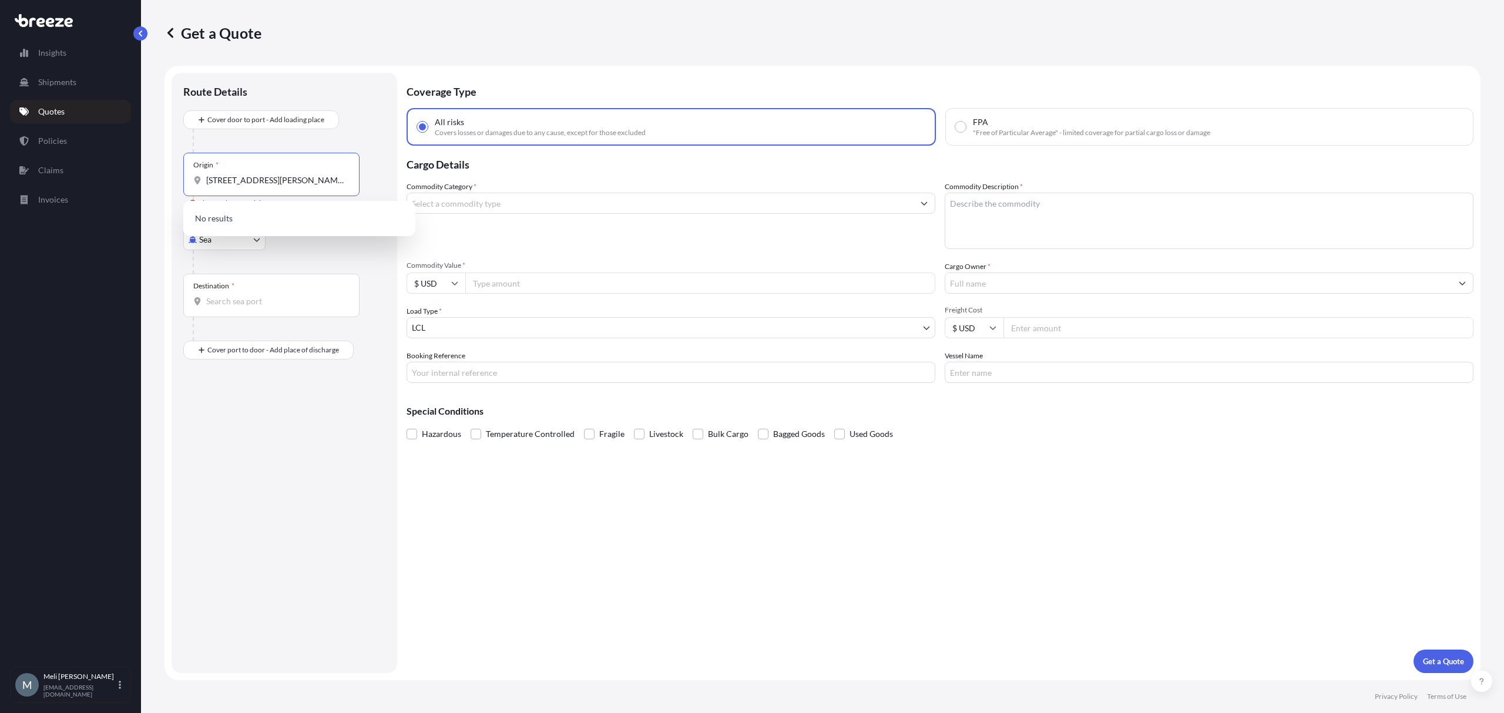
click at [263, 181] on input "[STREET_ADDRESS][PERSON_NAME][PERSON_NAME]" at bounding box center [275, 180] width 139 height 12
paste input "[STREET_ADDRESS][PERSON_NAME][PERSON_NAME]"
type input "[STREET_ADDRESS][PERSON_NAME][PERSON_NAME]"
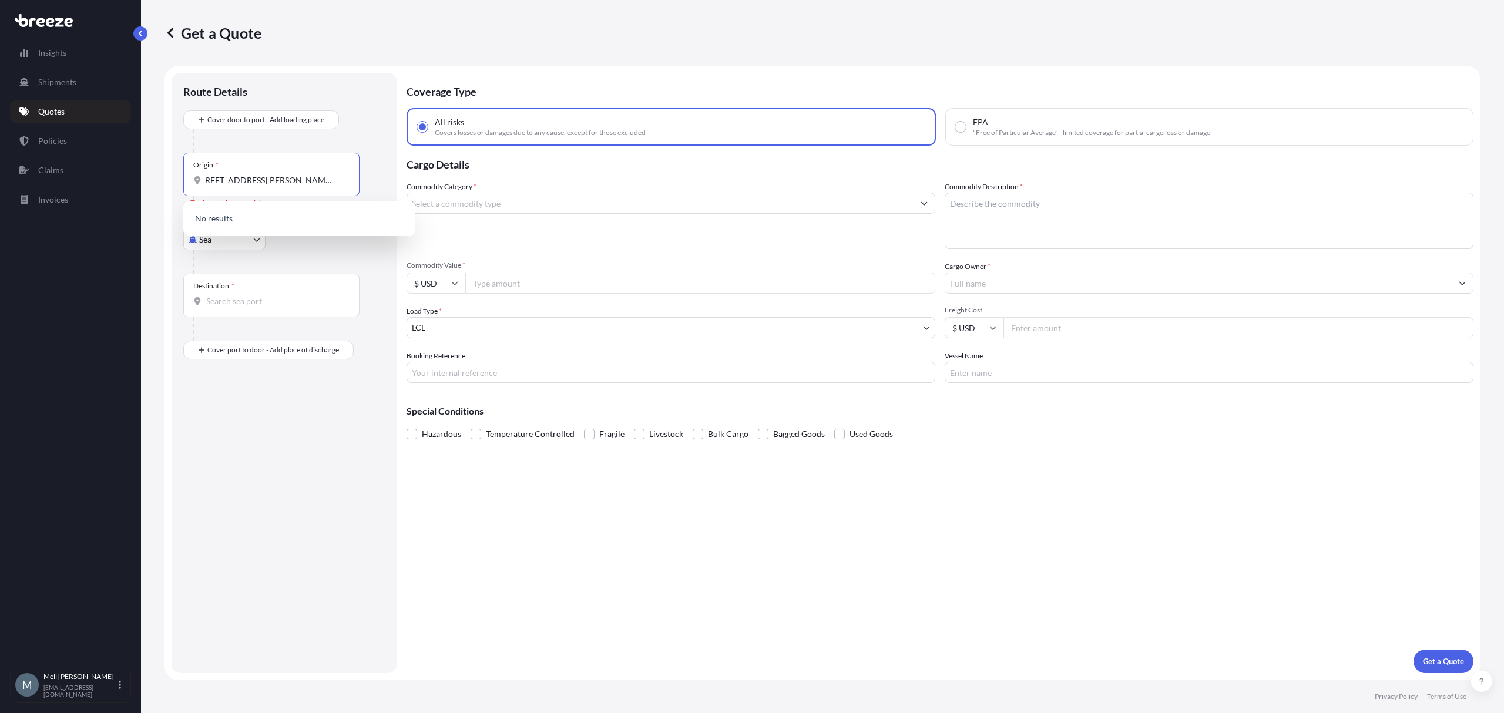
click at [309, 248] on div "Main transport mode Sea Sea Air Road Rail" at bounding box center [284, 247] width 202 height 54
click at [284, 181] on input "[STREET_ADDRESS][PERSON_NAME][PERSON_NAME]" at bounding box center [275, 180] width 139 height 12
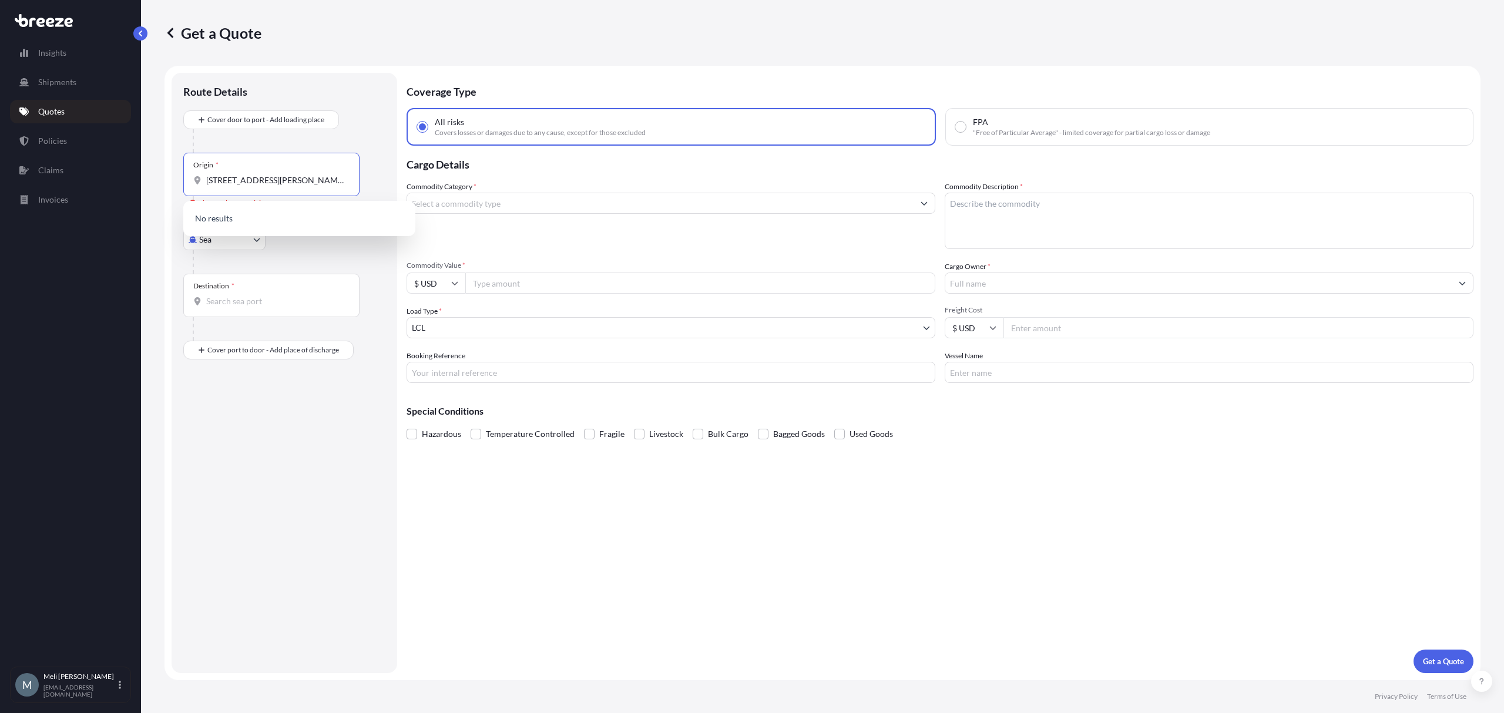
click at [298, 240] on div "Main transport mode Sea Sea Air Road Rail" at bounding box center [284, 247] width 202 height 54
click at [348, 226] on p "Main transport mode" at bounding box center [284, 224] width 202 height 9
